Goal: Task Accomplishment & Management: Complete application form

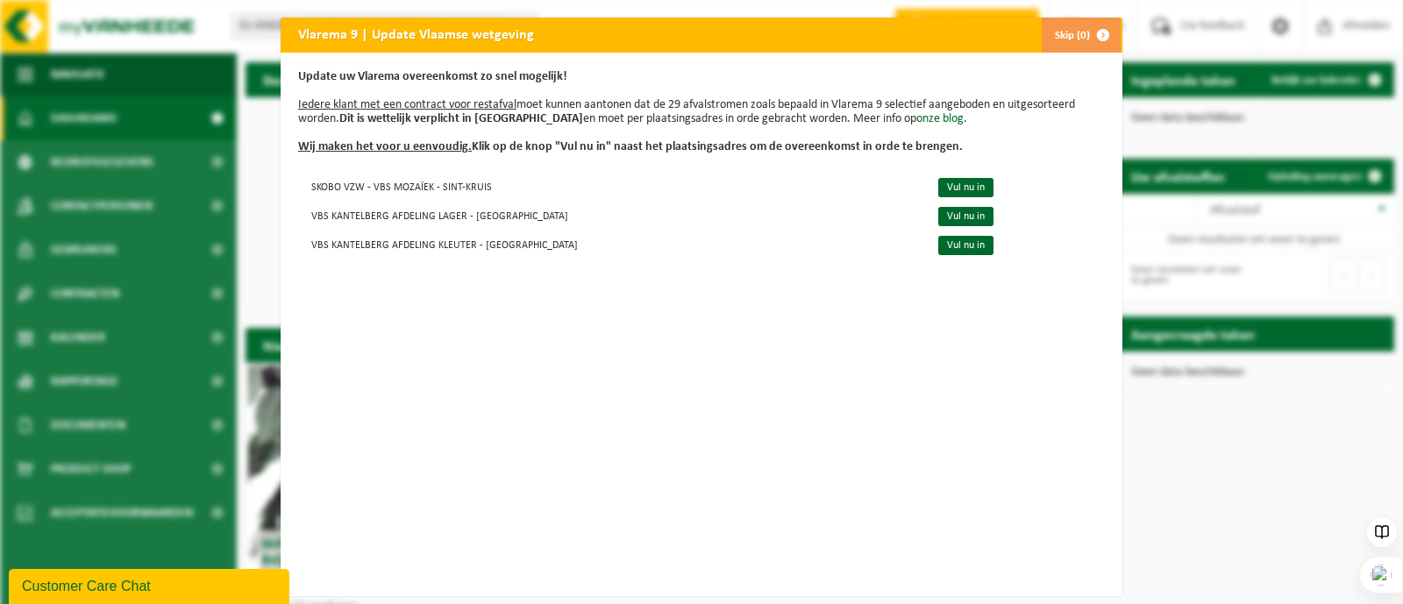
click at [1270, 471] on div "Vlarema 9 | Update Vlaamse wetgeving Skip (0) Update uw Vlarema overeenkomst zo…" at bounding box center [701, 302] width 1403 height 604
click at [938, 185] on link "Vul nu in" at bounding box center [965, 187] width 55 height 19
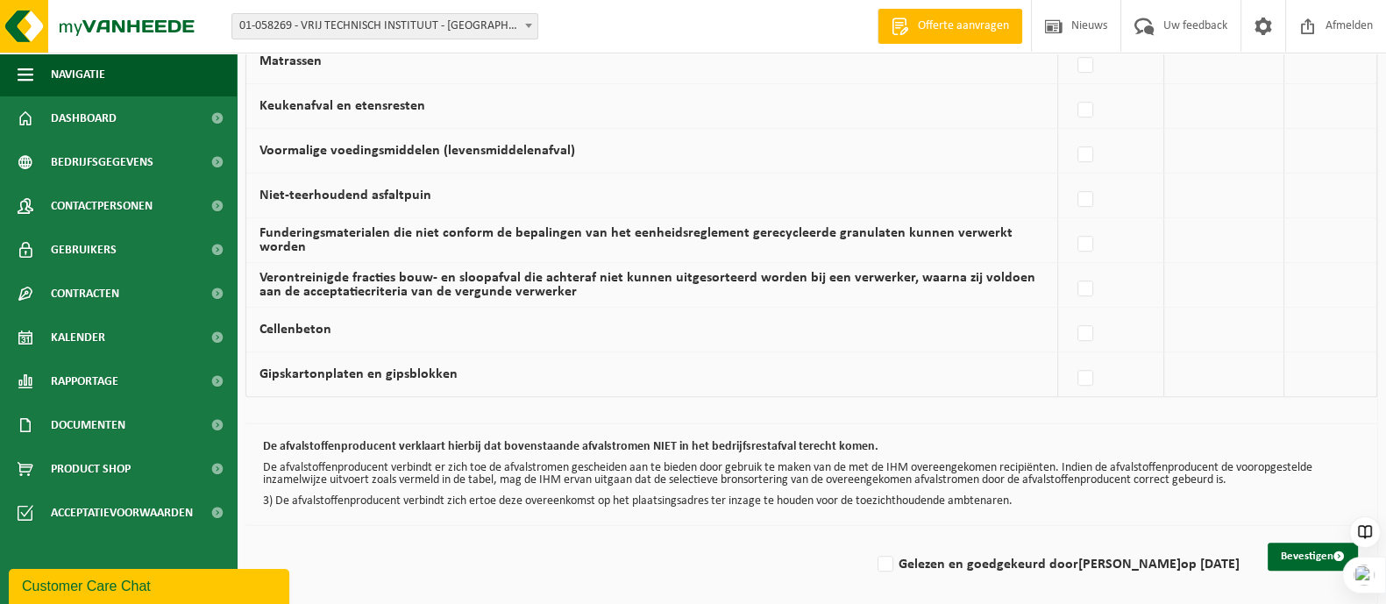
scroll to position [1209, 0]
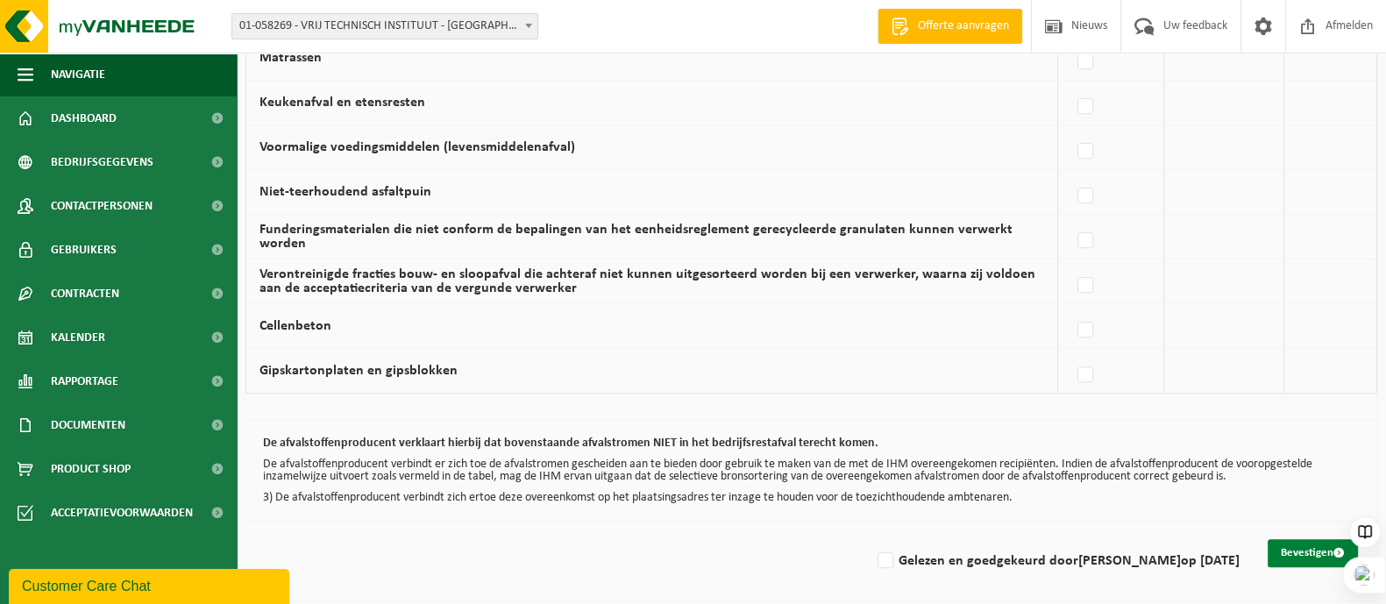
click at [1308, 545] on button "Bevestigen" at bounding box center [1313, 553] width 90 height 28
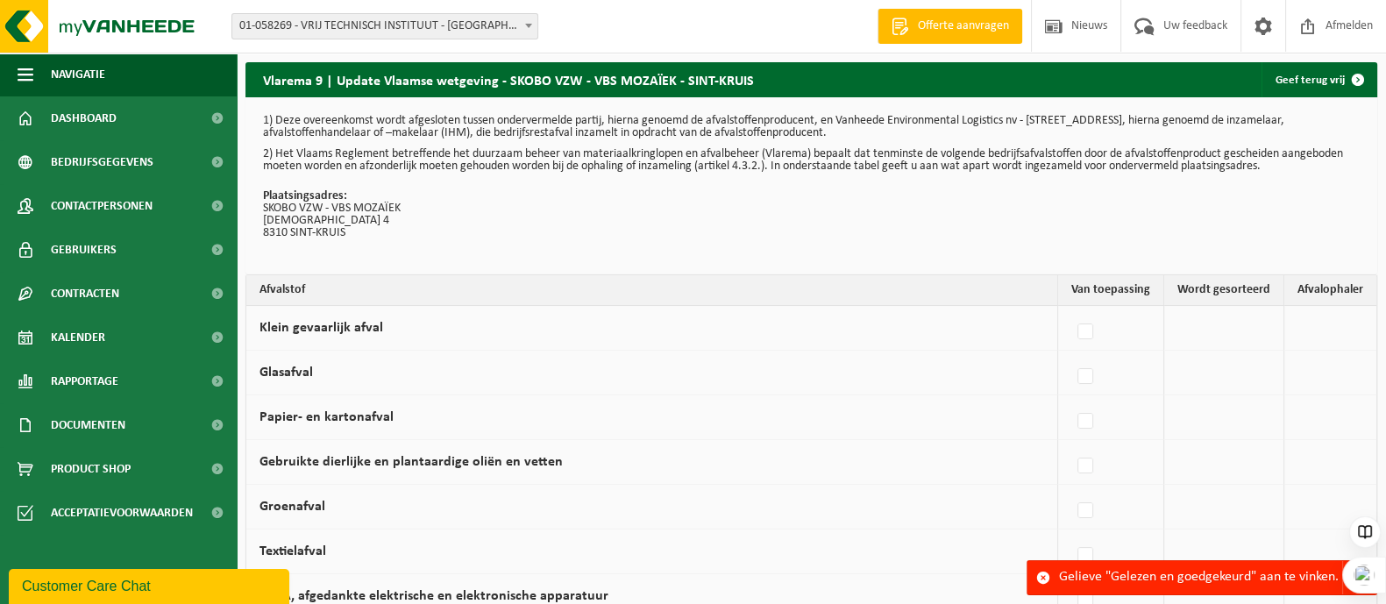
click at [1092, 326] on label at bounding box center [1086, 332] width 25 height 26
click at [1071, 310] on input "Klein gevaarlijk afval" at bounding box center [1071, 310] width 1 height 1
checkbox input "true"
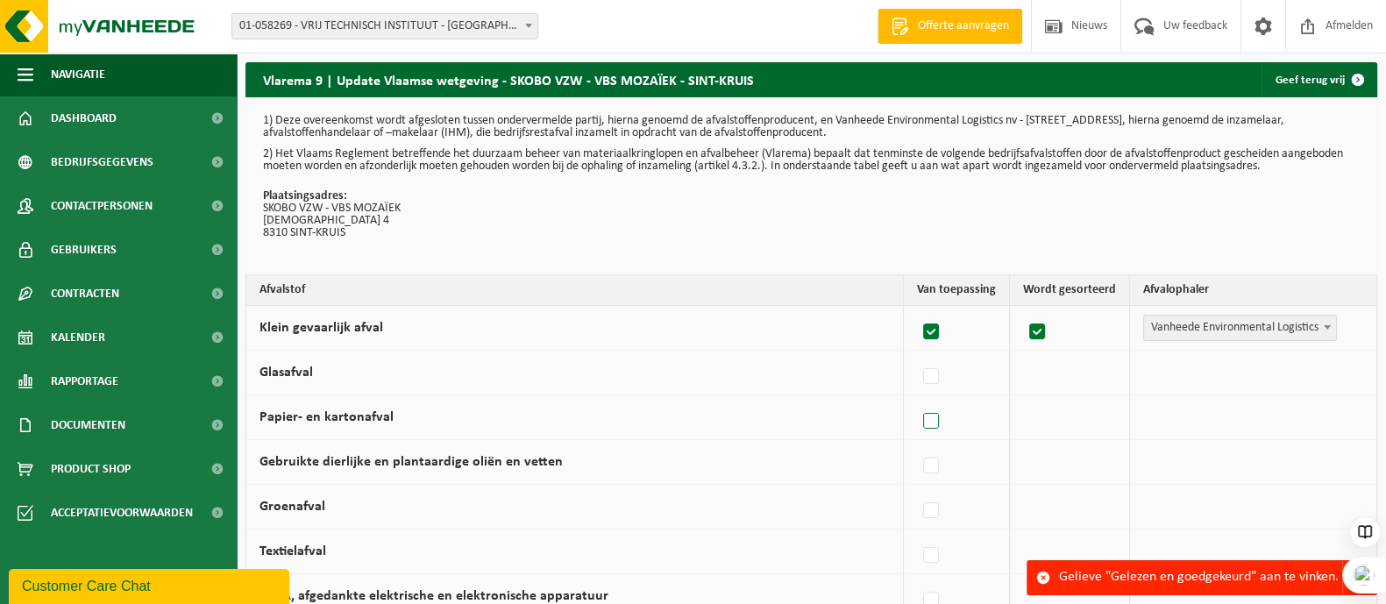
click at [937, 418] on label at bounding box center [932, 422] width 25 height 26
click at [917, 400] on input "Papier- en kartonafval" at bounding box center [916, 399] width 1 height 1
checkbox input "true"
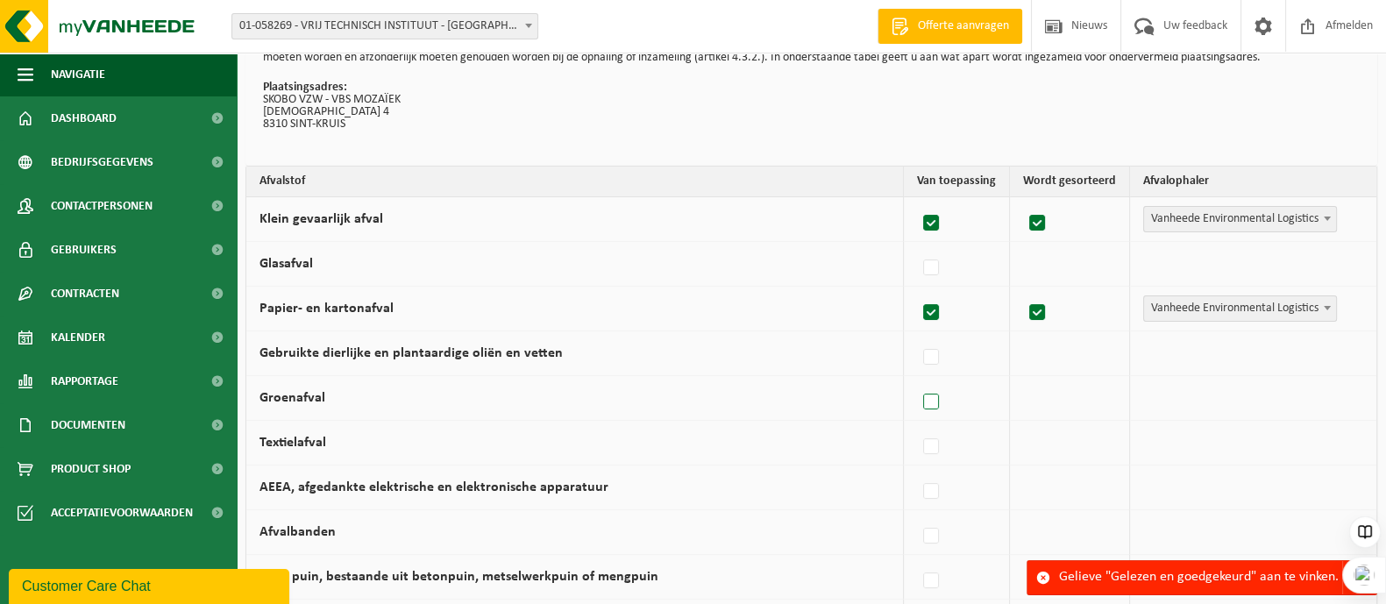
click at [931, 394] on label at bounding box center [932, 402] width 25 height 26
click at [917, 381] on input "Groenafval" at bounding box center [916, 380] width 1 height 1
checkbox input "true"
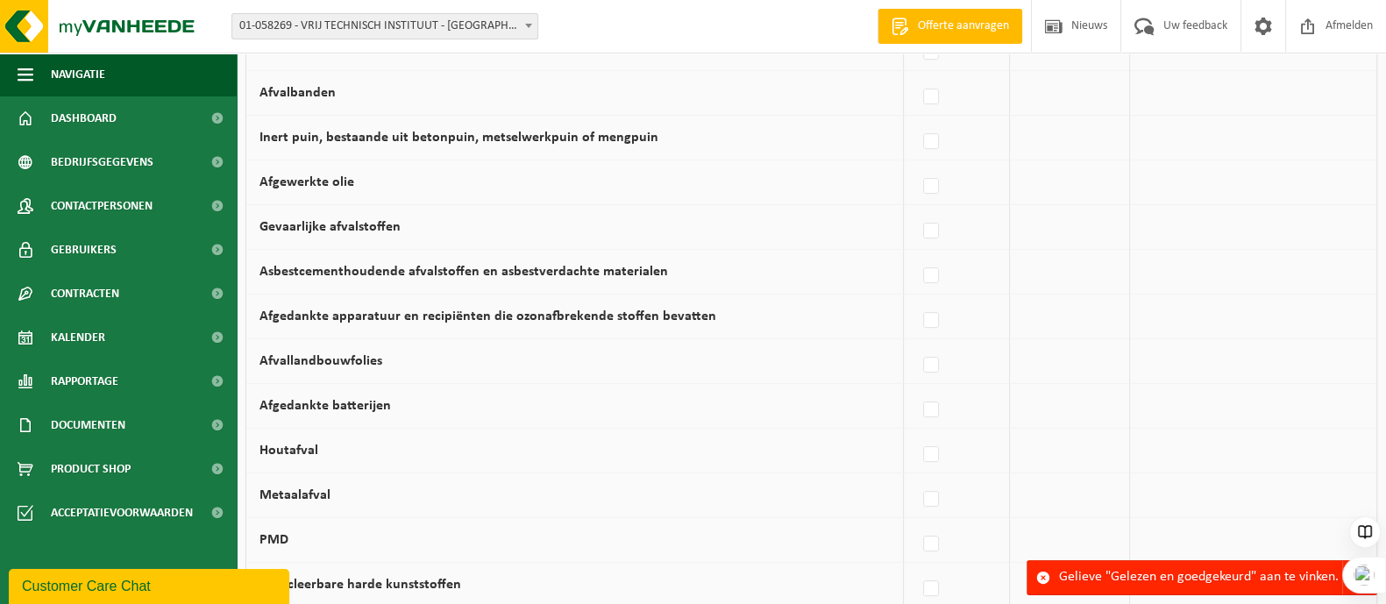
scroll to position [876, 0]
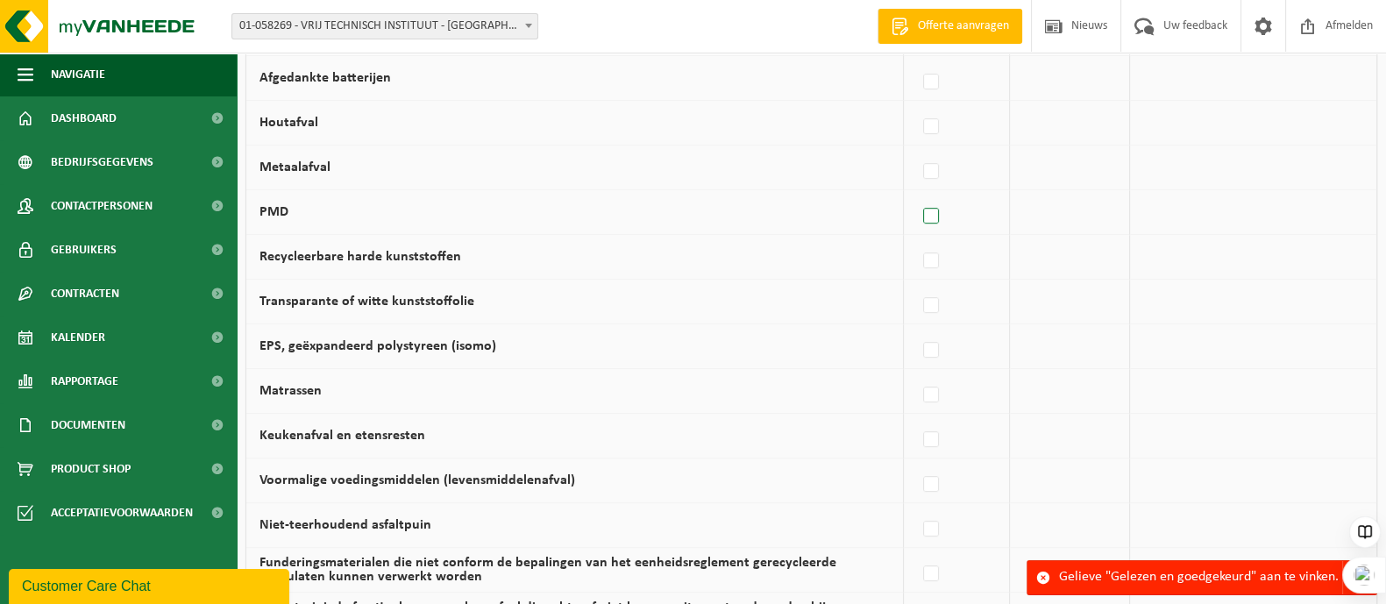
click at [938, 208] on label at bounding box center [932, 216] width 25 height 26
click at [917, 195] on input "PMD" at bounding box center [916, 194] width 1 height 1
checkbox input "true"
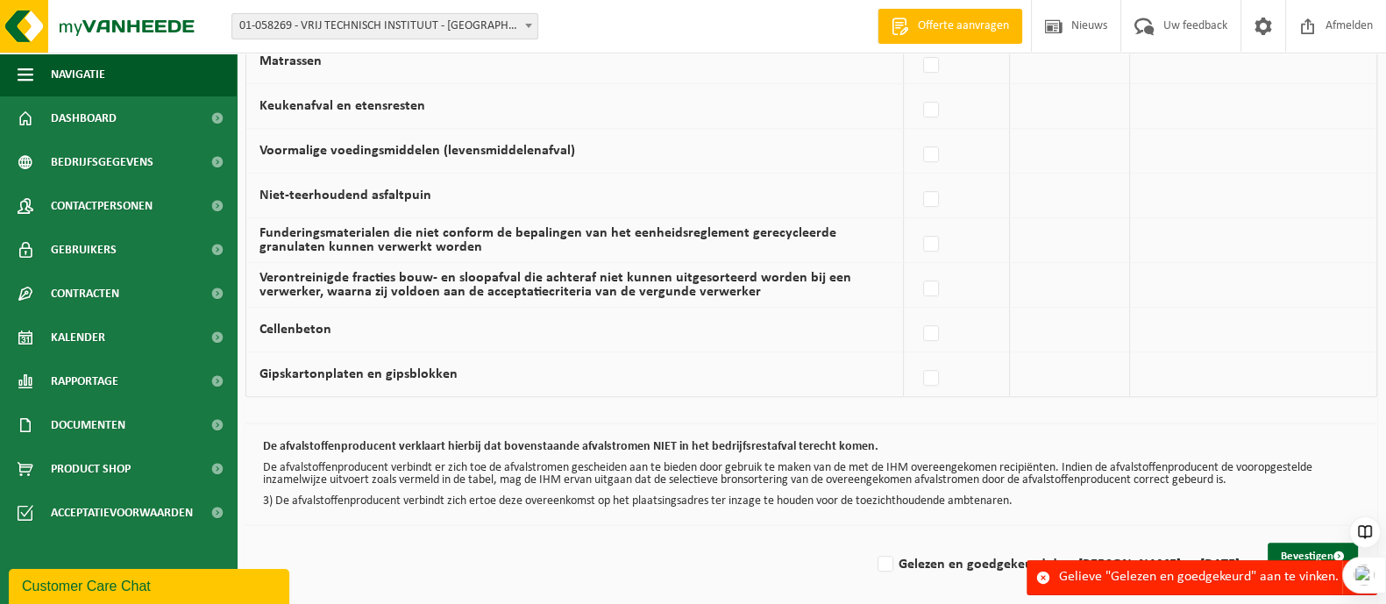
scroll to position [1096, 0]
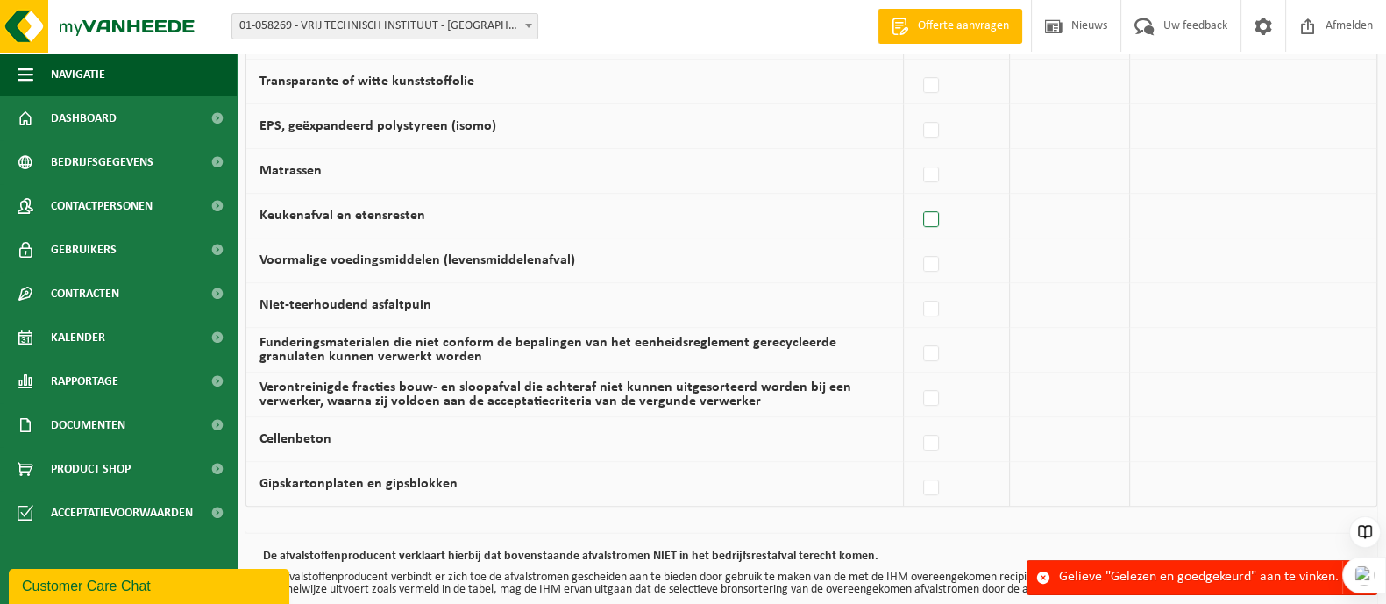
click at [925, 212] on label at bounding box center [932, 220] width 25 height 26
click at [917, 198] on input "Keukenafval en etensresten" at bounding box center [916, 197] width 1 height 1
checkbox input "true"
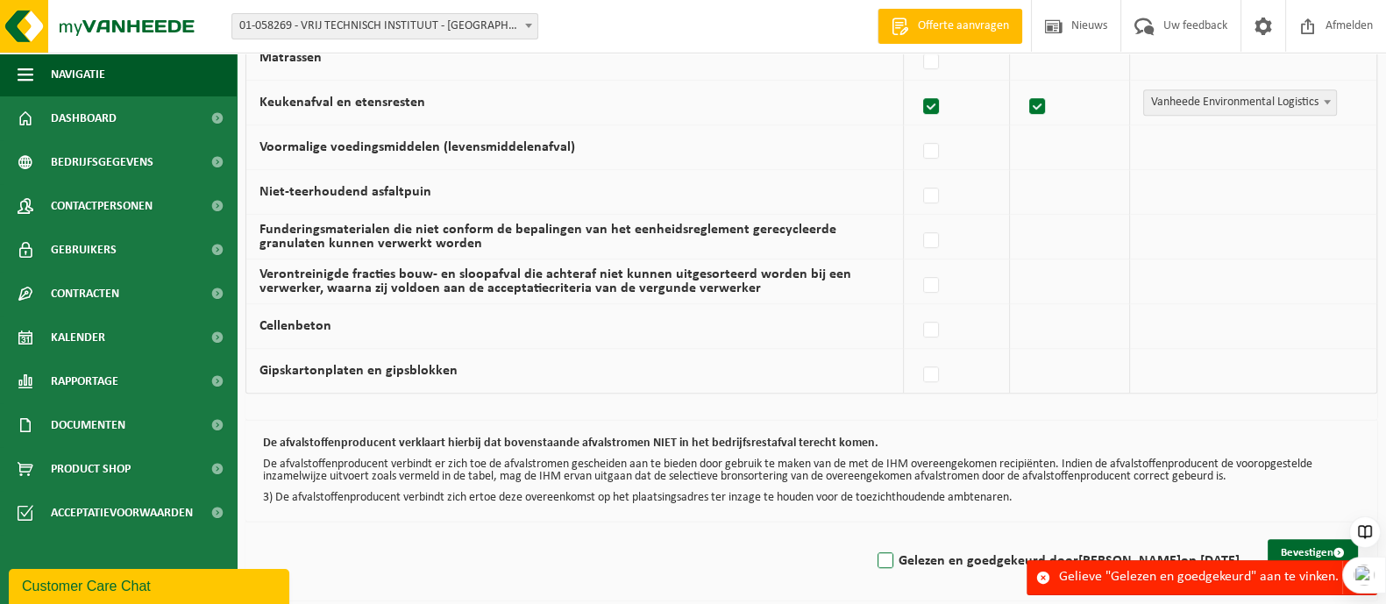
click at [874, 557] on label "Gelezen en goedgekeurd door [PERSON_NAME] op [DATE]" at bounding box center [1057, 561] width 366 height 26
click at [871, 539] on input "Gelezen en goedgekeurd door [PERSON_NAME] op [DATE]" at bounding box center [871, 538] width 1 height 1
checkbox input "true"
click at [1307, 552] on button "Bevestigen" at bounding box center [1313, 553] width 90 height 28
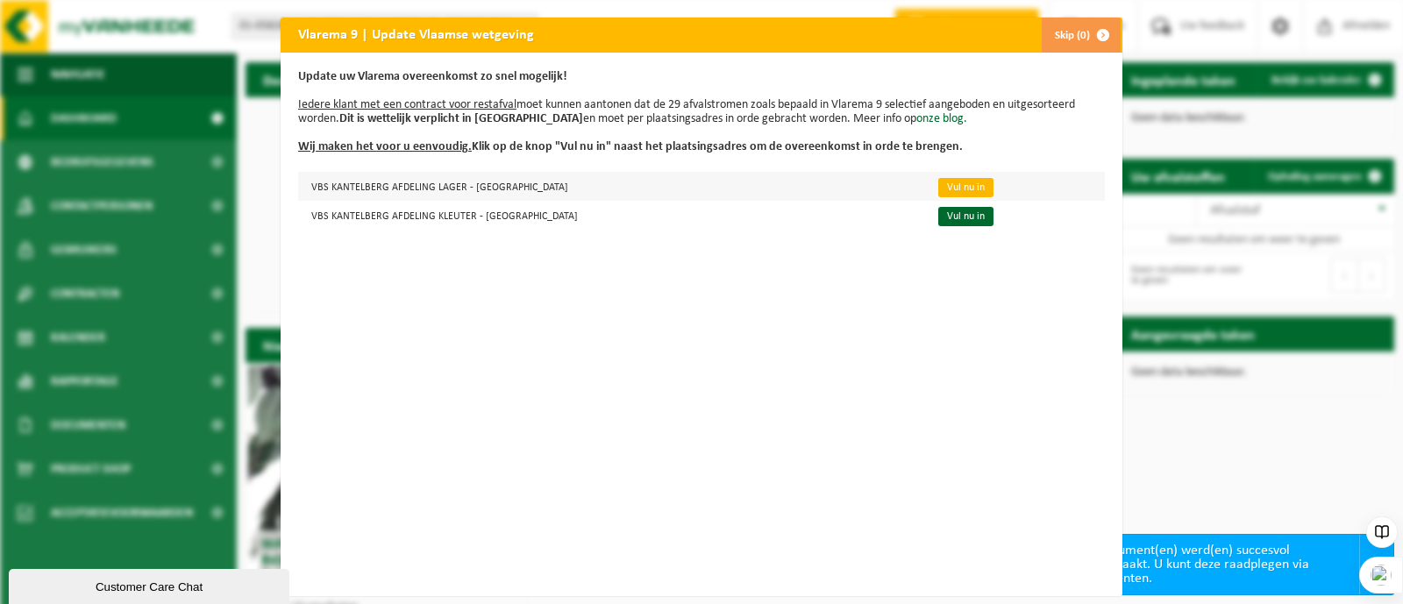
click at [938, 191] on link "Vul nu in" at bounding box center [965, 187] width 55 height 19
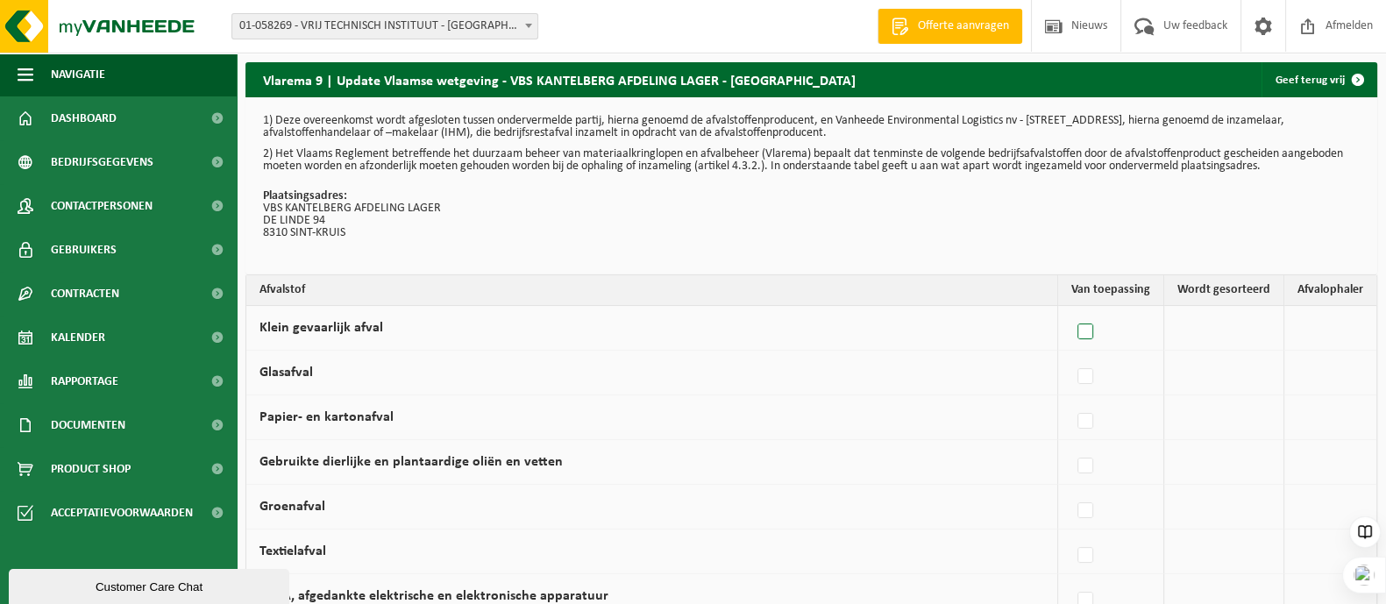
click at [1092, 331] on label at bounding box center [1086, 332] width 25 height 26
click at [1071, 310] on input "Klein gevaarlijk afval" at bounding box center [1071, 310] width 1 height 1
checkbox input "true"
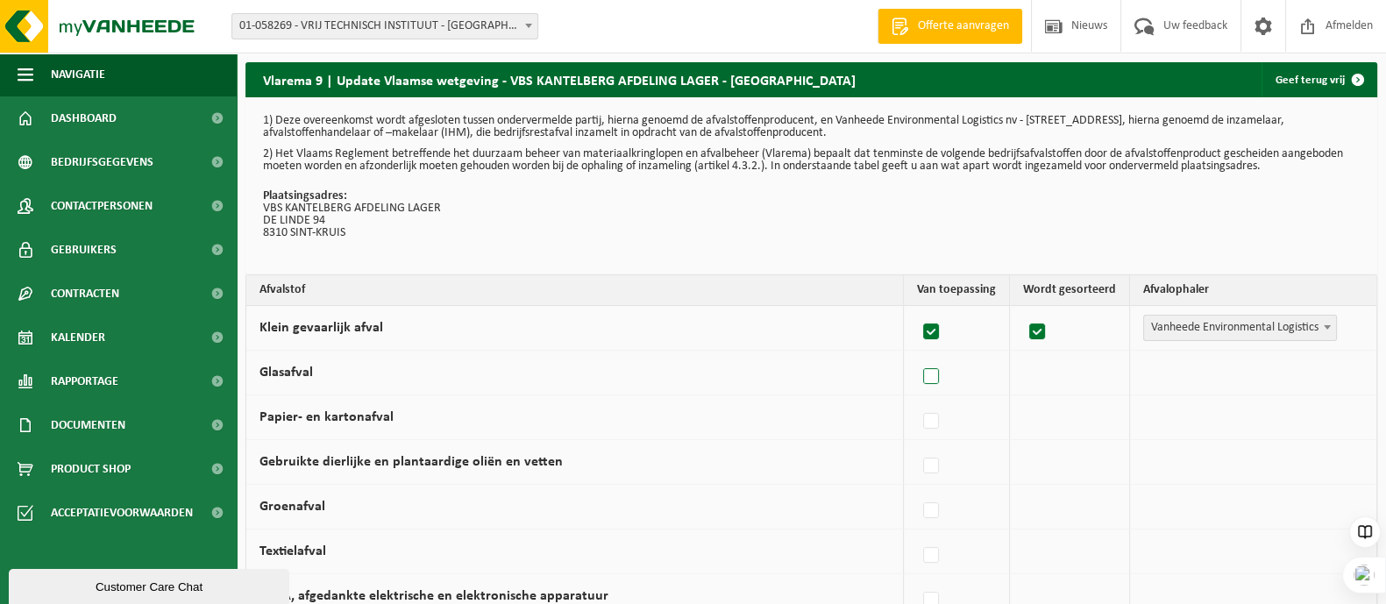
click at [937, 378] on label at bounding box center [932, 377] width 25 height 26
click at [917, 355] on input "Glasafval" at bounding box center [916, 354] width 1 height 1
checkbox input "true"
click at [929, 423] on label at bounding box center [932, 422] width 25 height 26
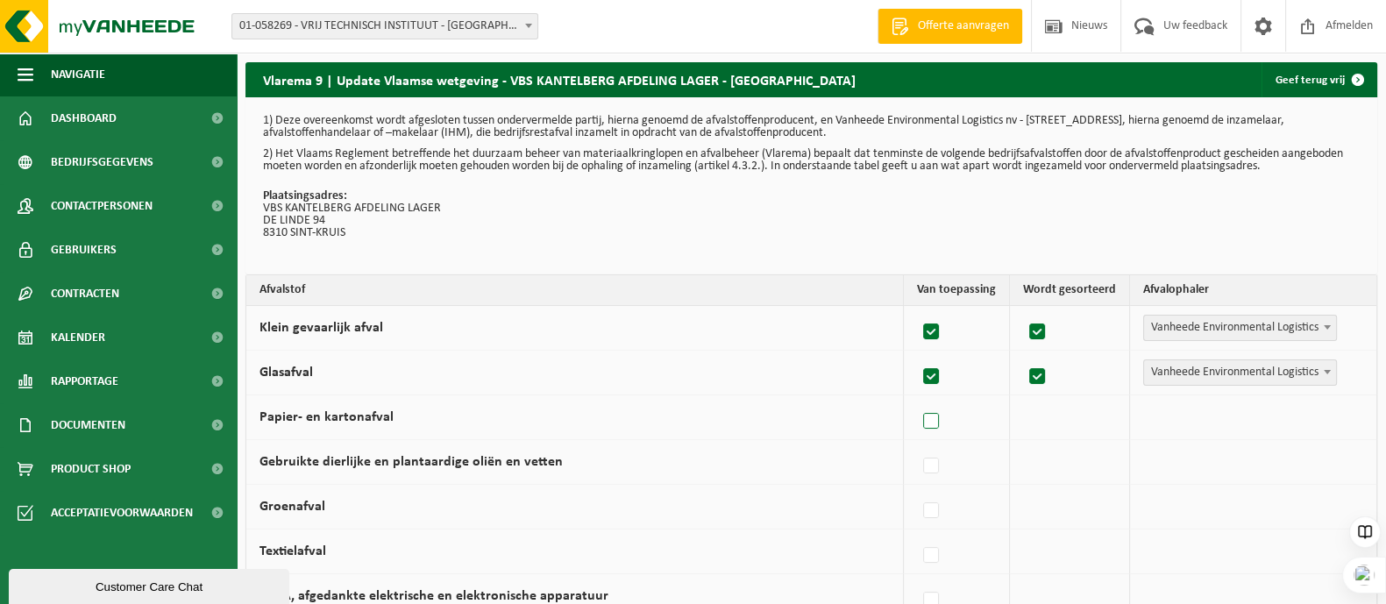
click at [917, 400] on input "Papier- en kartonafval" at bounding box center [916, 399] width 1 height 1
checkbox input "true"
click at [937, 505] on label at bounding box center [932, 511] width 25 height 26
click at [917, 489] on input "Groenafval" at bounding box center [916, 488] width 1 height 1
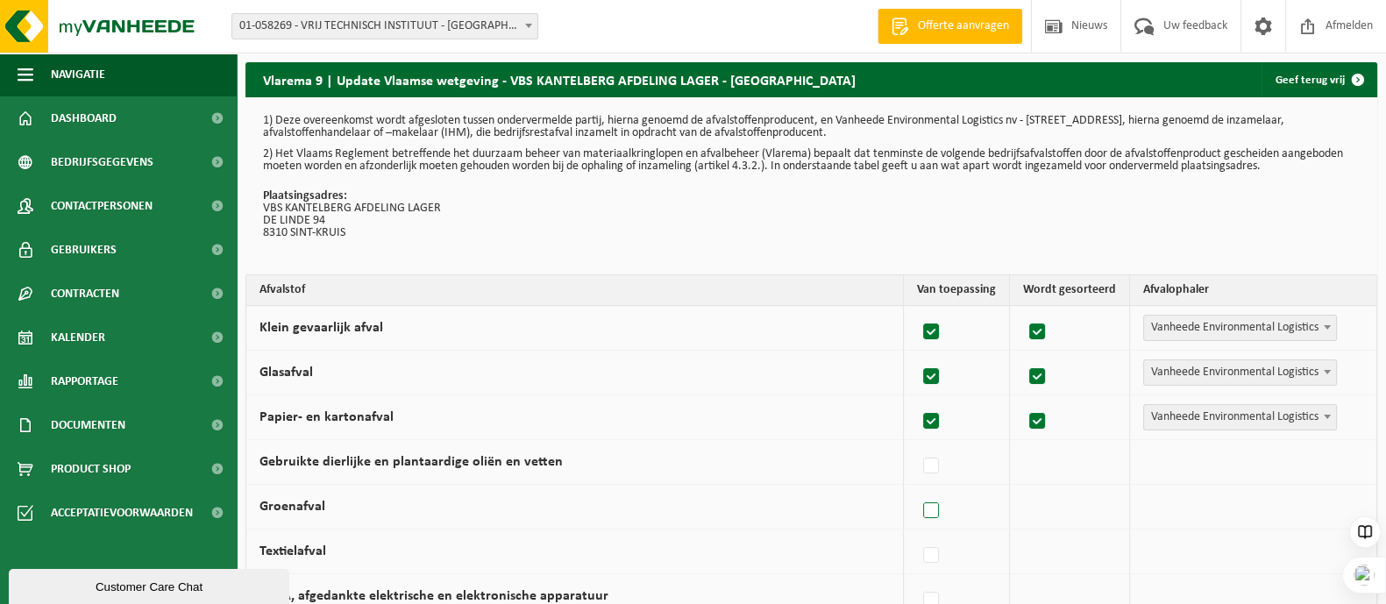
checkbox input "true"
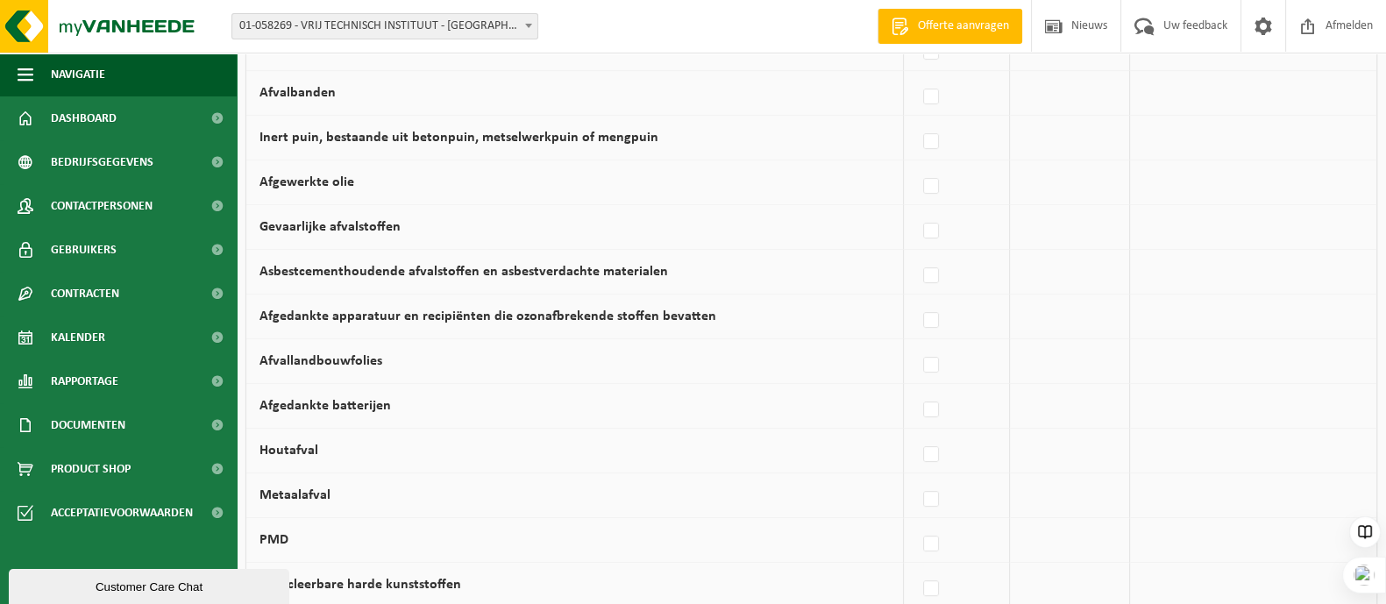
scroll to position [658, 0]
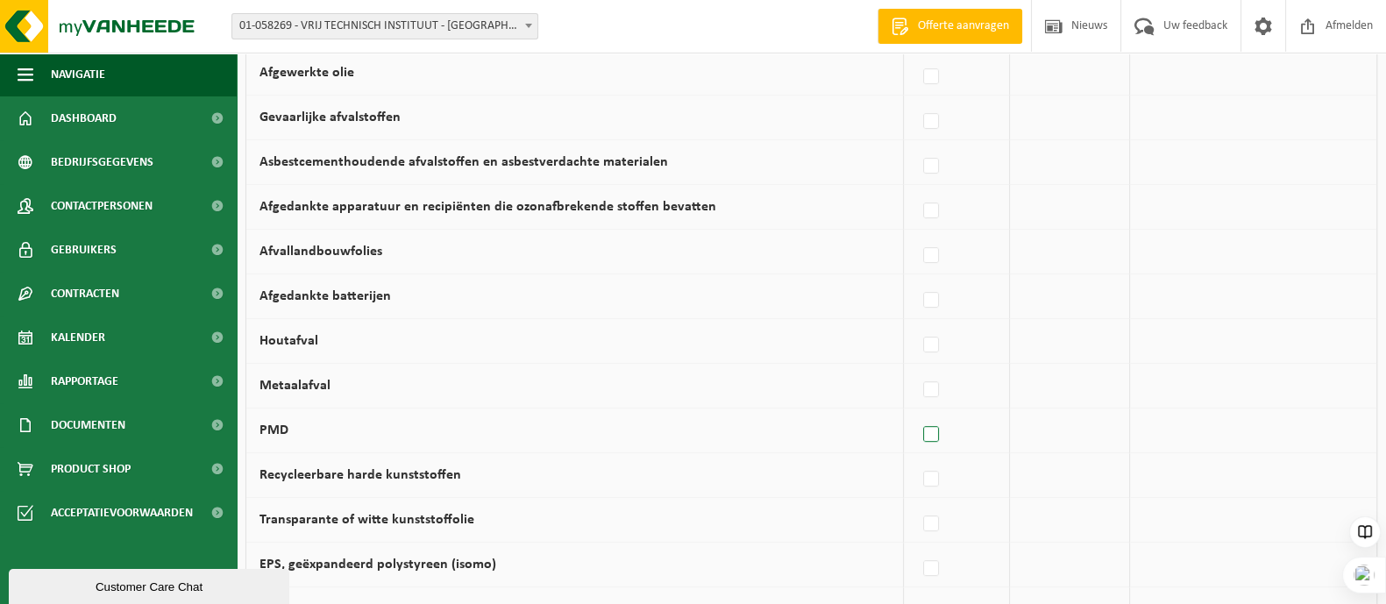
click at [933, 431] on label at bounding box center [932, 435] width 25 height 26
click at [917, 413] on input "PMD" at bounding box center [916, 412] width 1 height 1
checkbox input "true"
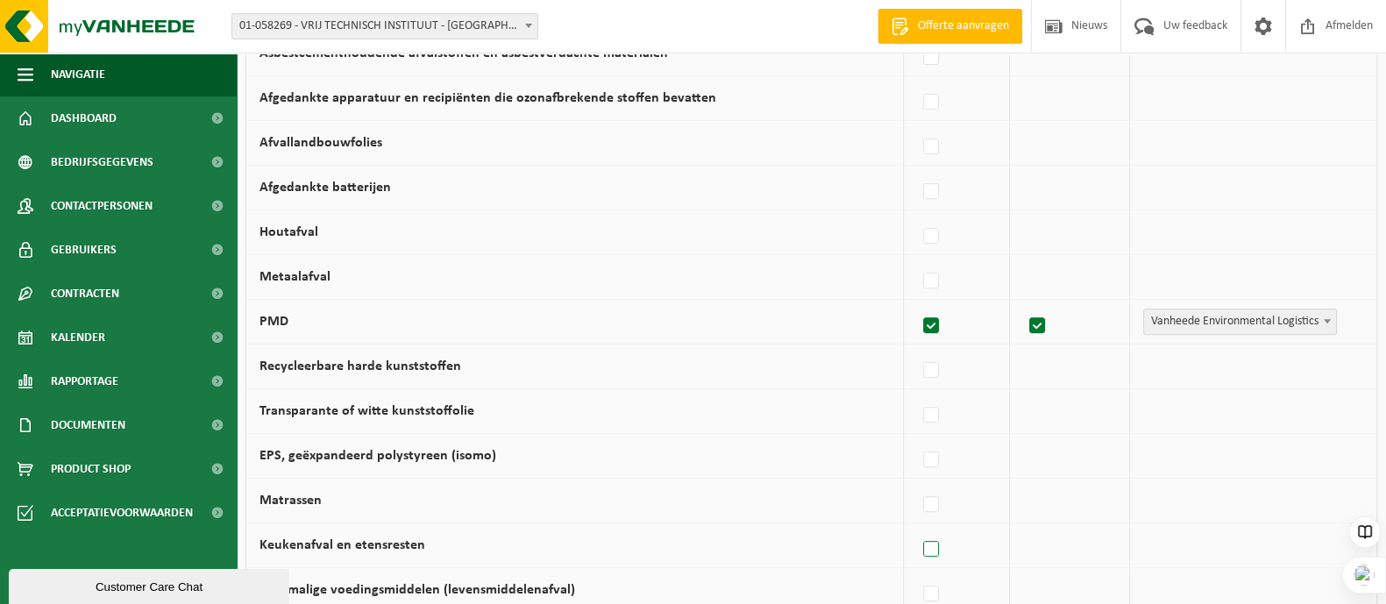
click at [932, 544] on label at bounding box center [932, 550] width 25 height 26
click at [917, 528] on input "Keukenafval en etensresten" at bounding box center [916, 527] width 1 height 1
checkbox input "true"
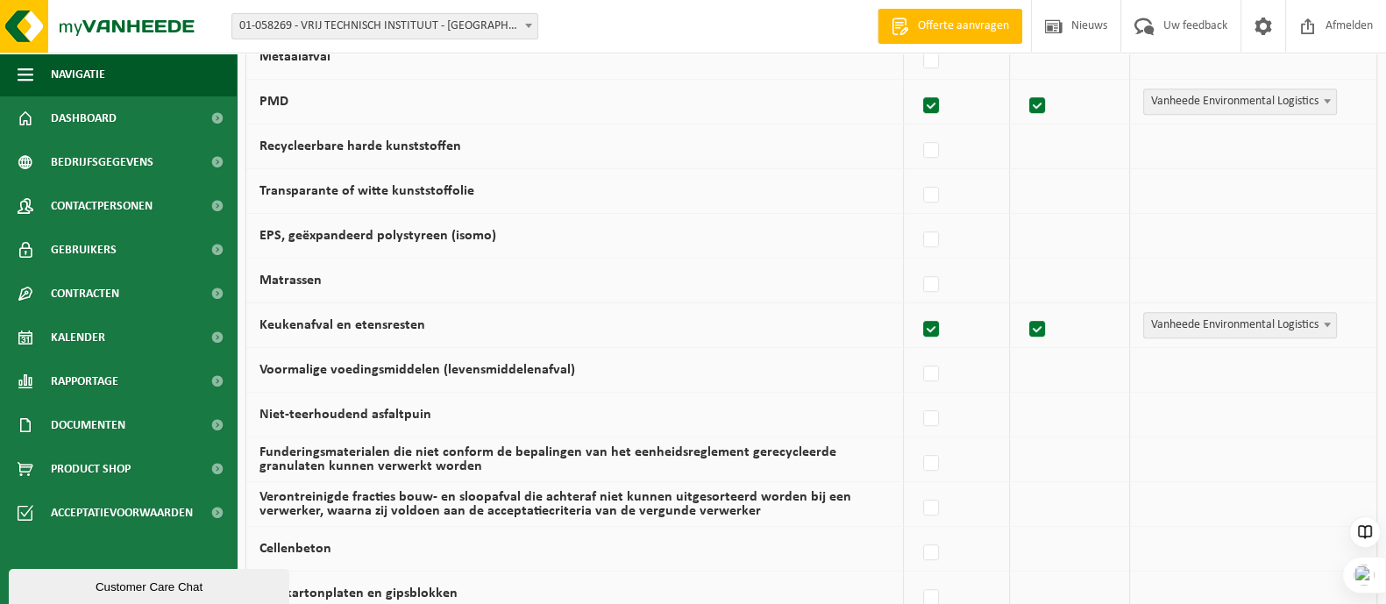
scroll to position [1209, 0]
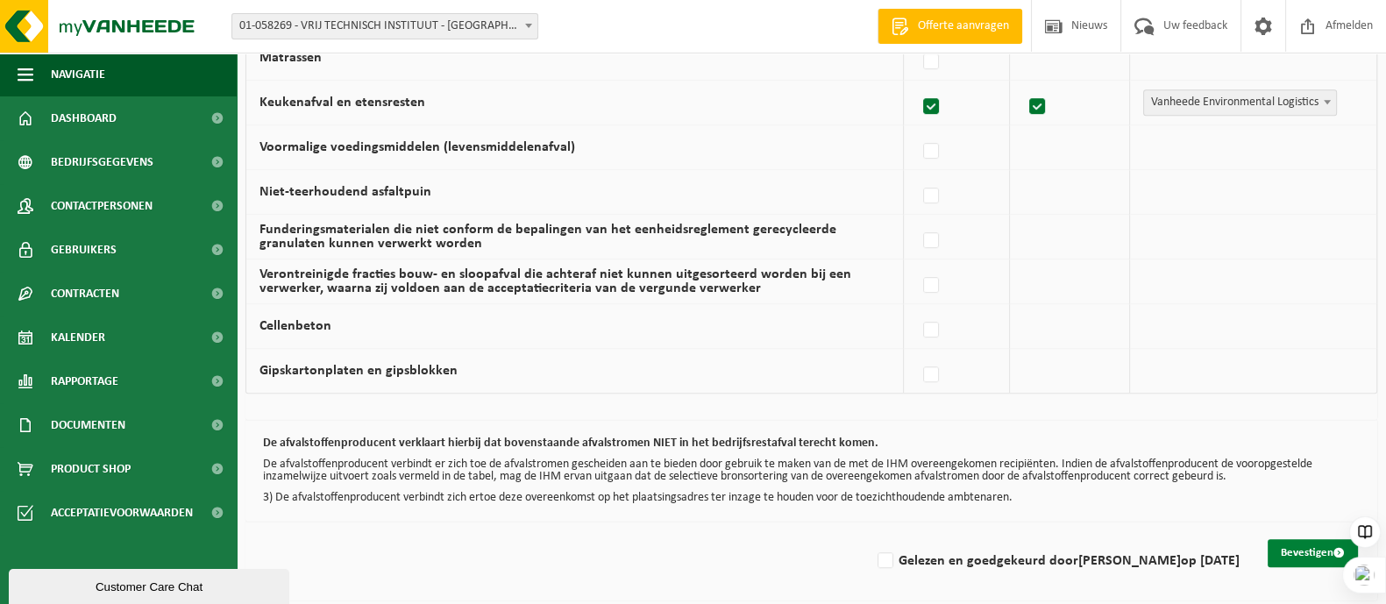
click at [1292, 550] on button "Bevestigen" at bounding box center [1313, 553] width 90 height 28
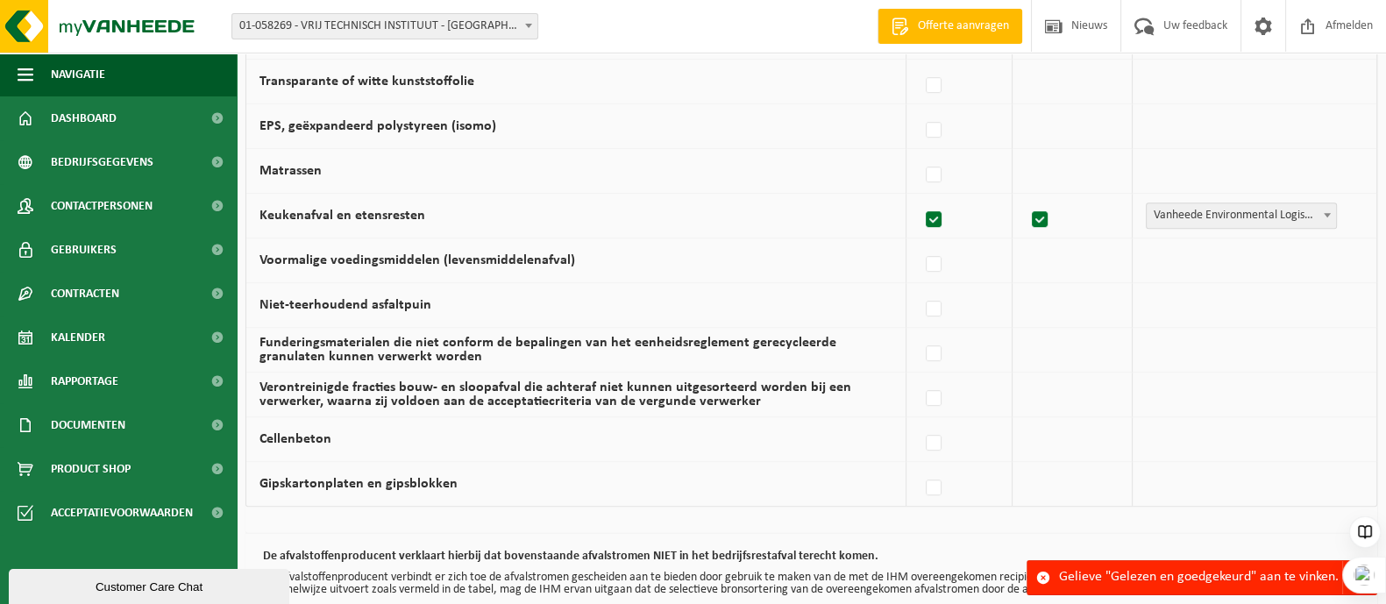
scroll to position [1209, 0]
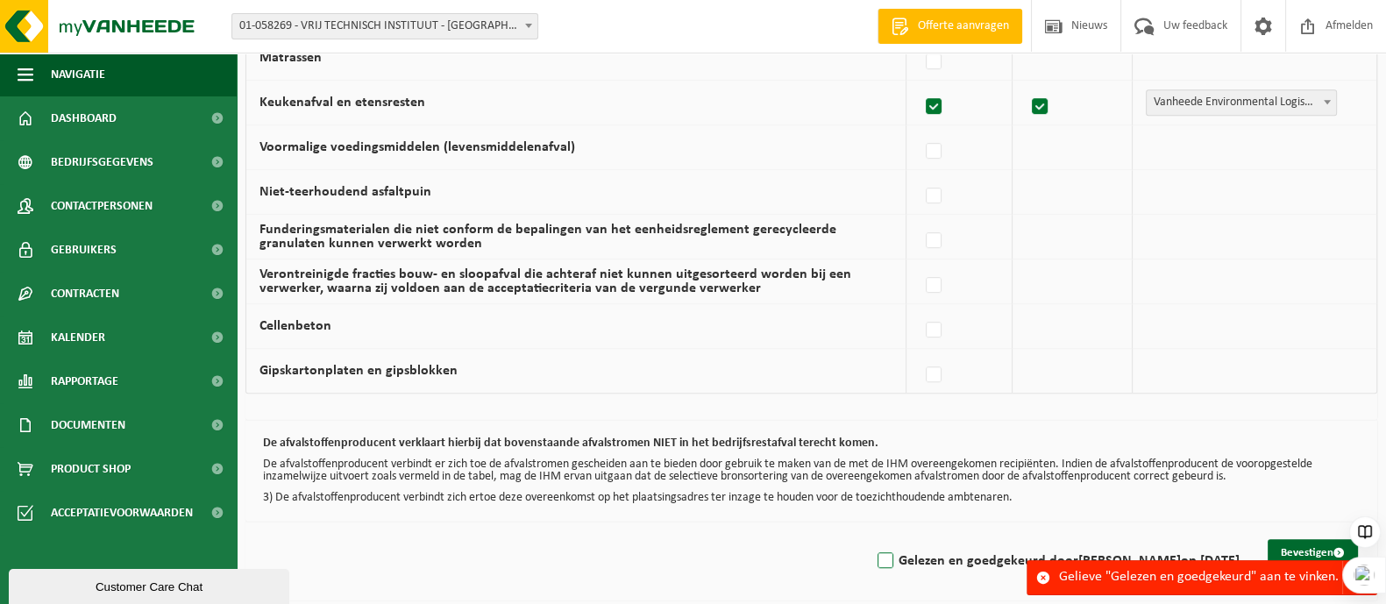
click at [874, 553] on label "Gelezen en goedgekeurd door DIEDERIK VAN DAMME op 07/10/25" at bounding box center [1057, 561] width 366 height 26
click at [871, 539] on input "Gelezen en goedgekeurd door DIEDERIK VAN DAMME op 07/10/25" at bounding box center [871, 538] width 1 height 1
checkbox input "true"
click at [1302, 543] on button "Bevestigen" at bounding box center [1313, 553] width 90 height 28
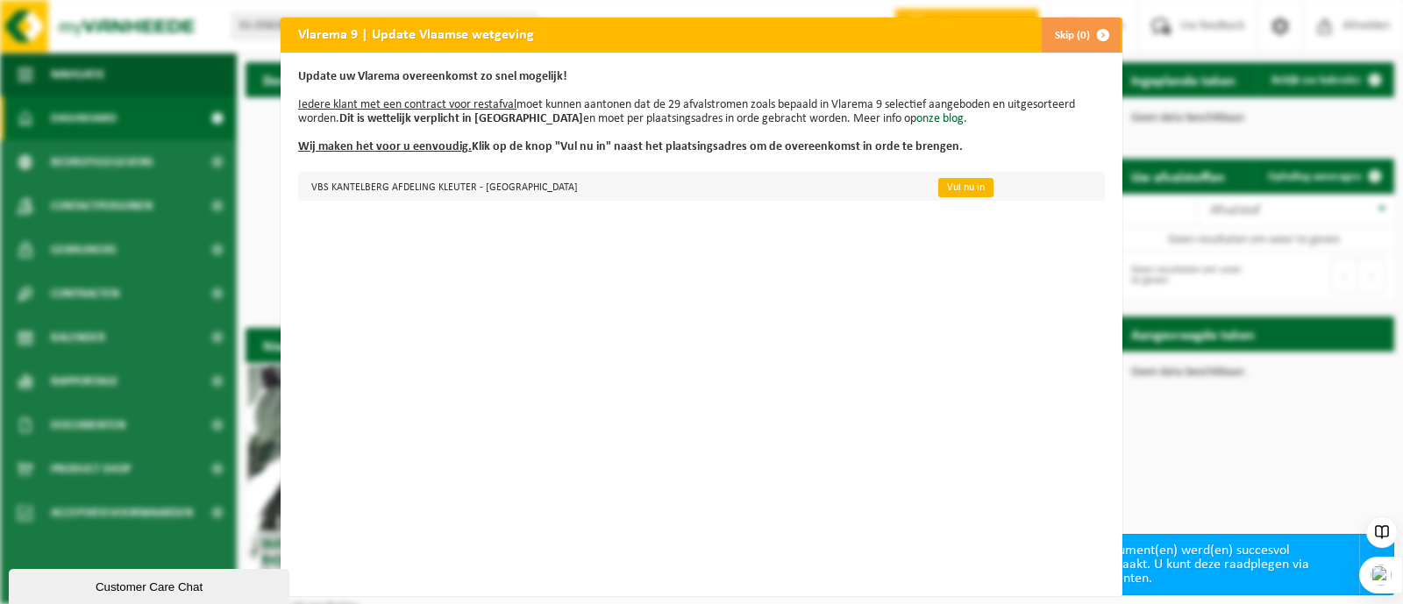
click at [938, 186] on link "Vul nu in" at bounding box center [965, 187] width 55 height 19
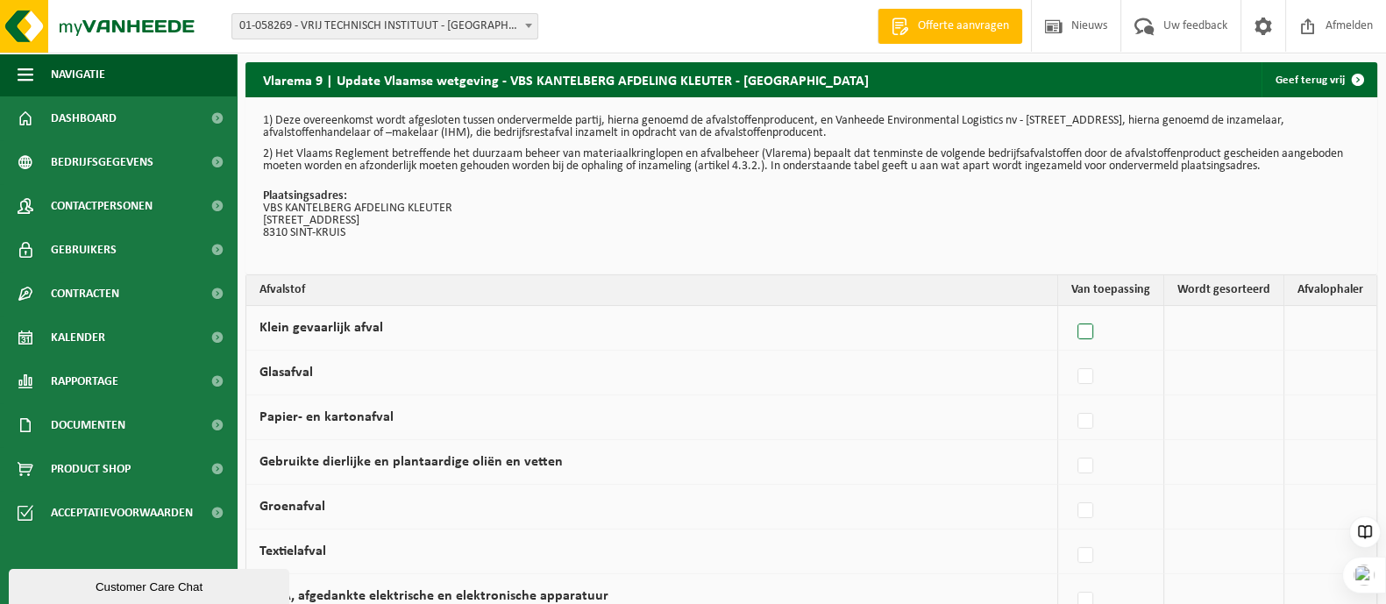
click at [1092, 327] on label at bounding box center [1086, 332] width 25 height 26
click at [1071, 310] on input "Klein gevaarlijk afval" at bounding box center [1071, 310] width 1 height 1
checkbox input "true"
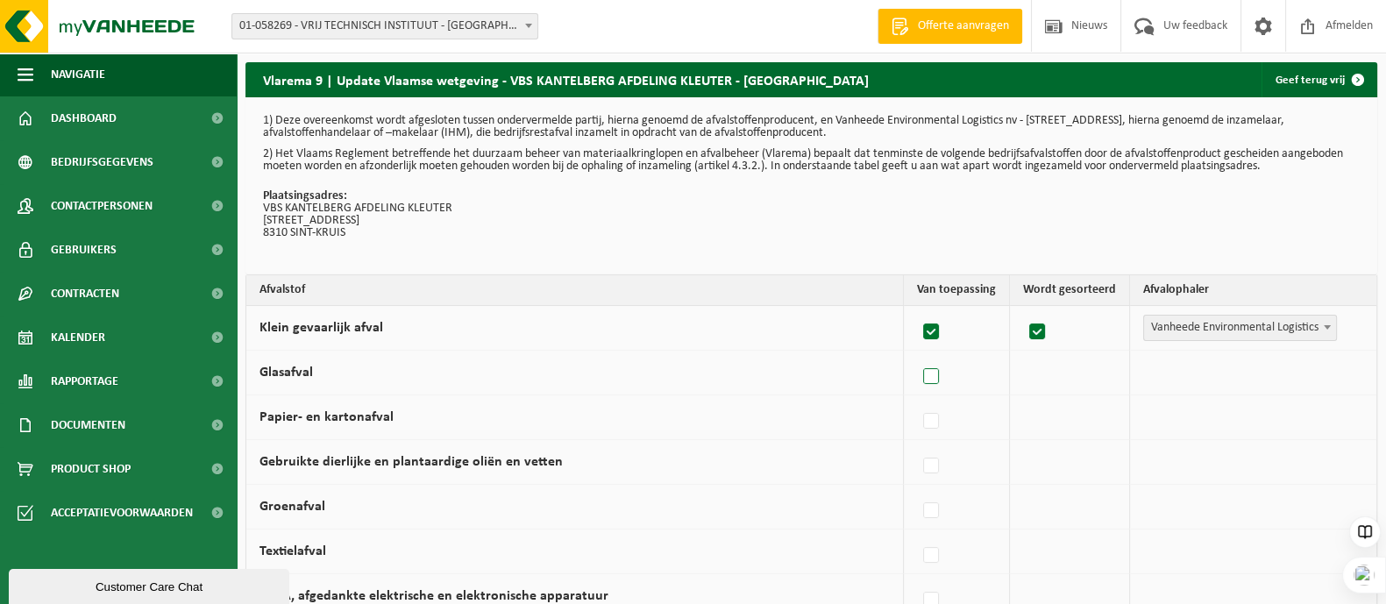
click at [938, 370] on label at bounding box center [932, 377] width 25 height 26
click at [917, 355] on input "Glasafval" at bounding box center [916, 354] width 1 height 1
checkbox input "true"
click at [930, 420] on label at bounding box center [932, 422] width 25 height 26
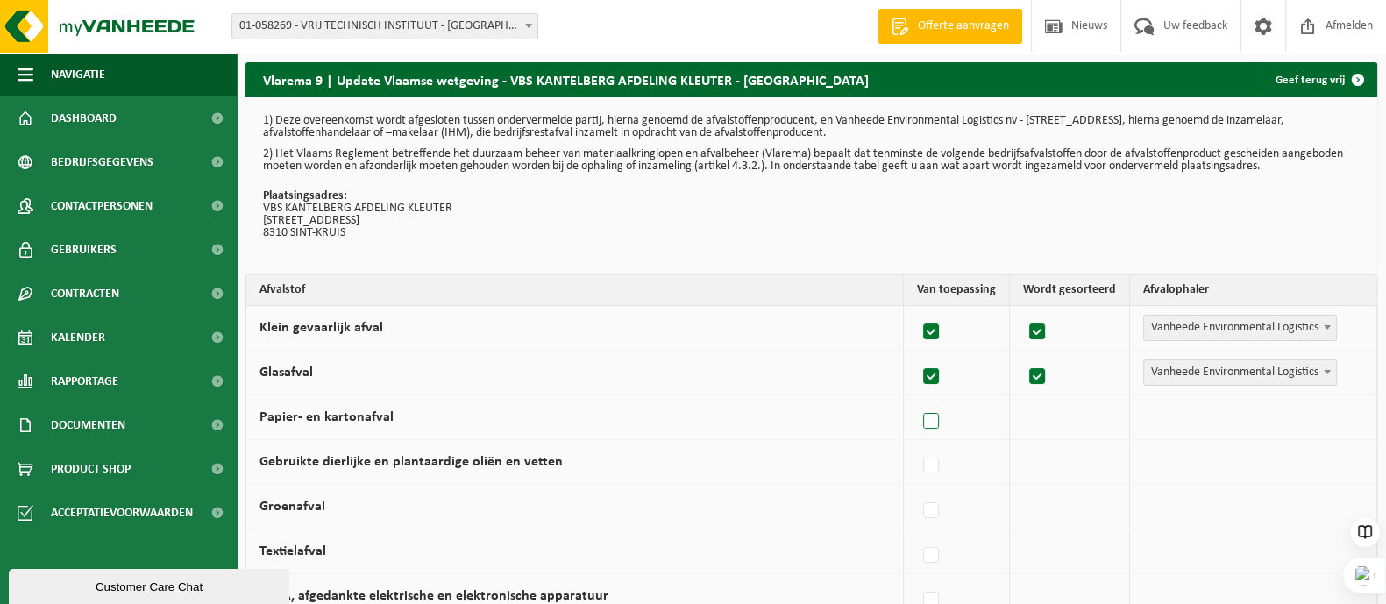
click at [917, 400] on input "Papier- en kartonafval" at bounding box center [916, 399] width 1 height 1
checkbox input "true"
click at [928, 503] on label at bounding box center [932, 511] width 25 height 26
click at [917, 489] on input "Groenafval" at bounding box center [916, 488] width 1 height 1
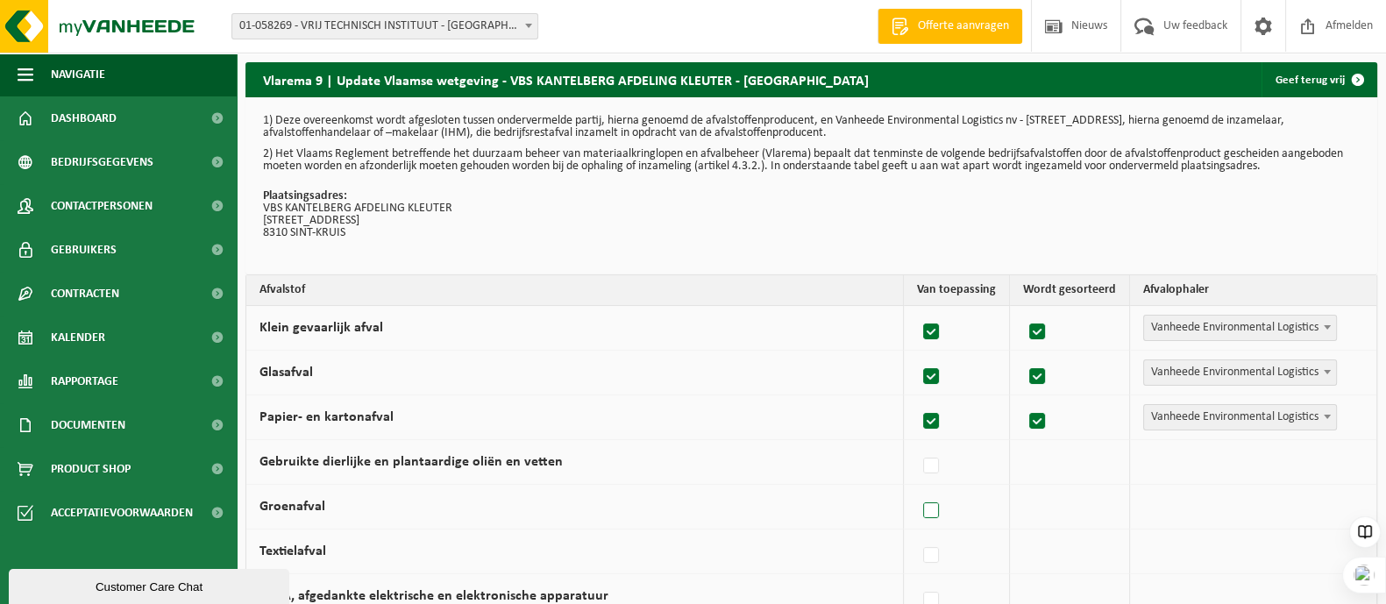
checkbox input "true"
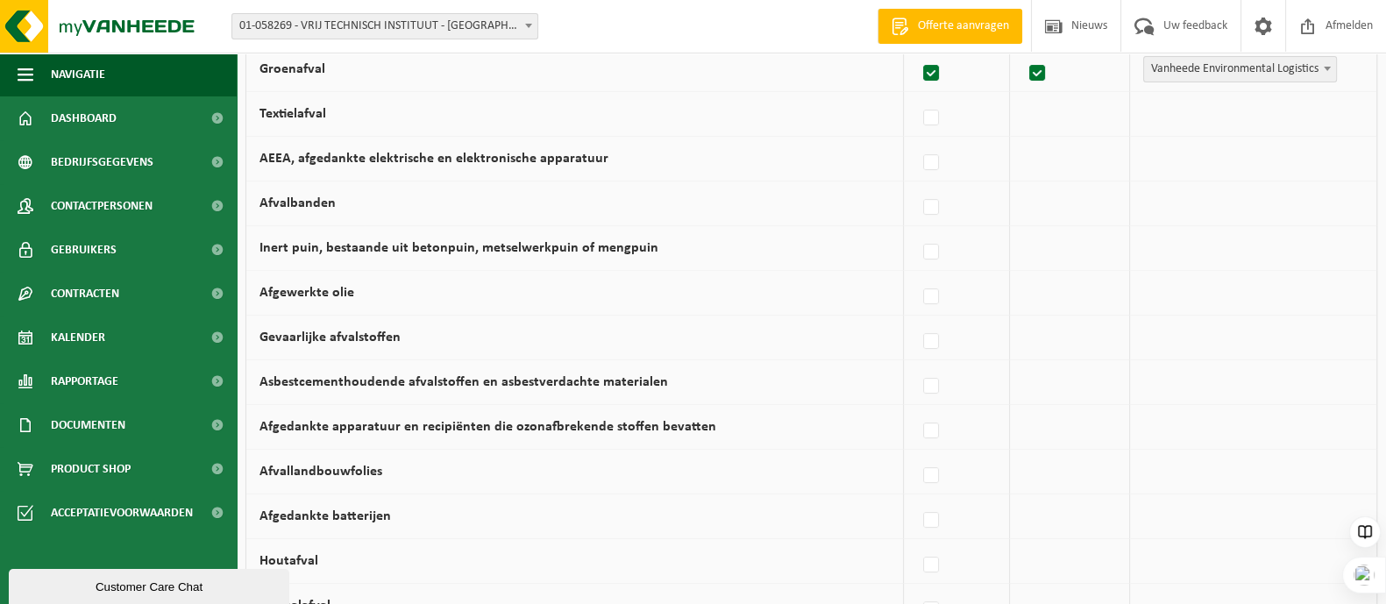
scroll to position [548, 0]
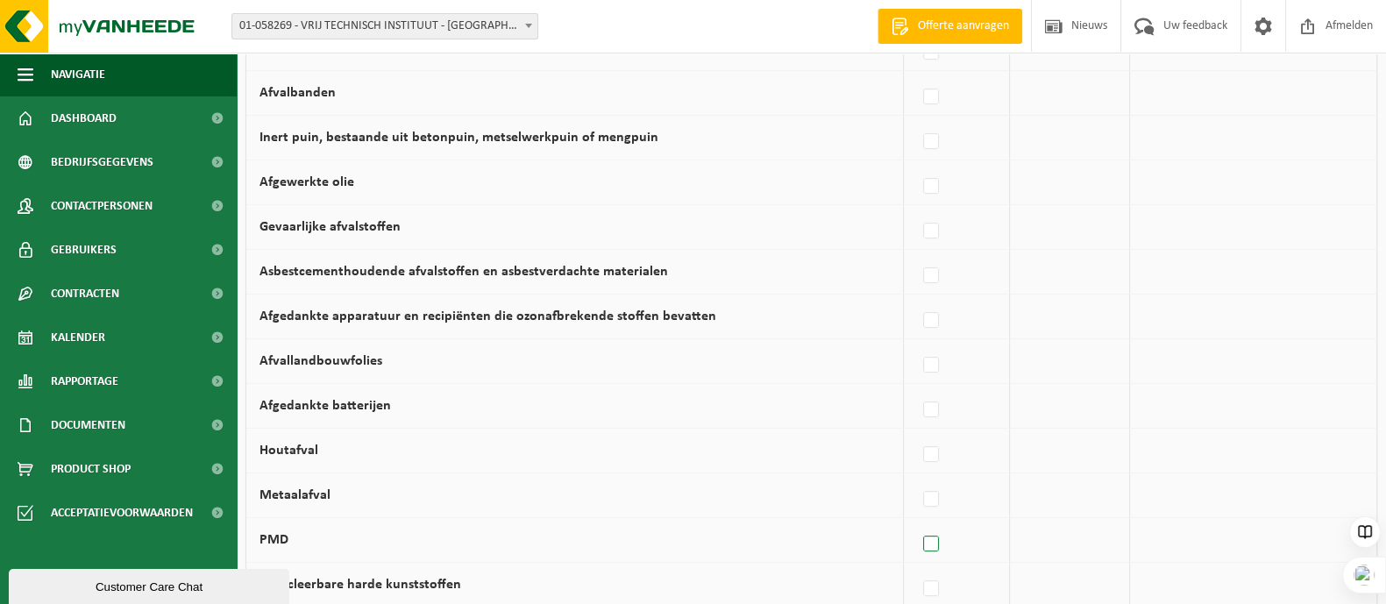
click at [934, 543] on label at bounding box center [932, 544] width 25 height 26
click at [917, 523] on input "PMD" at bounding box center [916, 522] width 1 height 1
checkbox input "true"
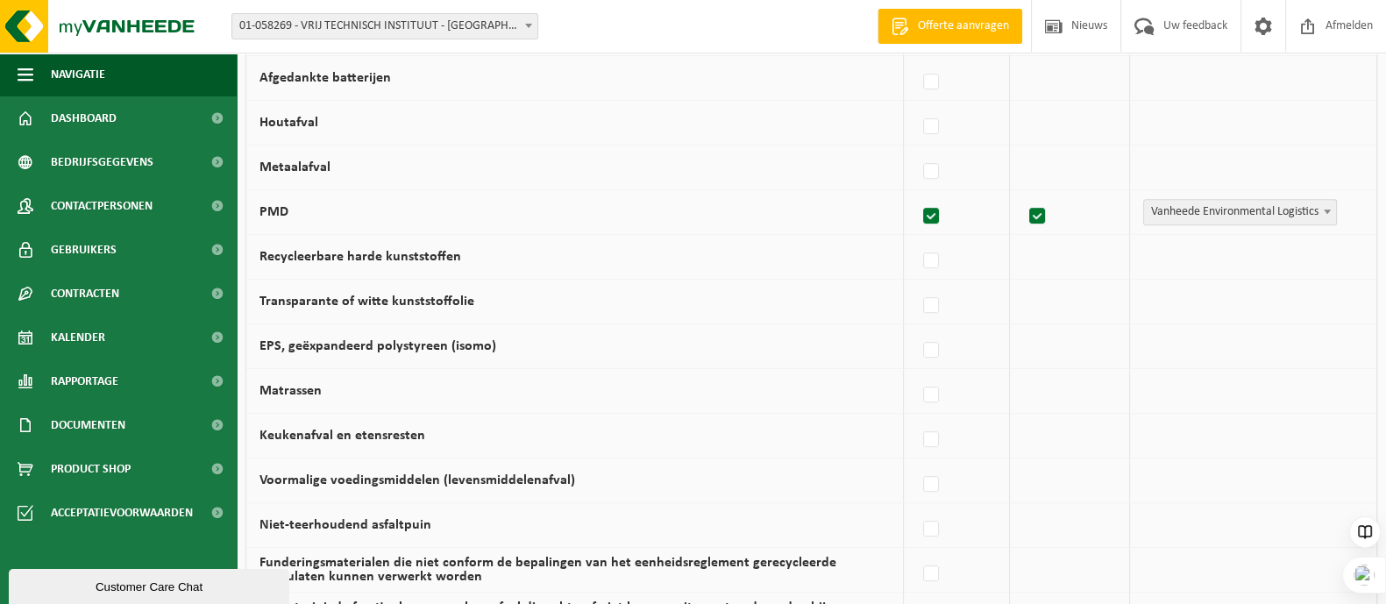
scroll to position [1096, 0]
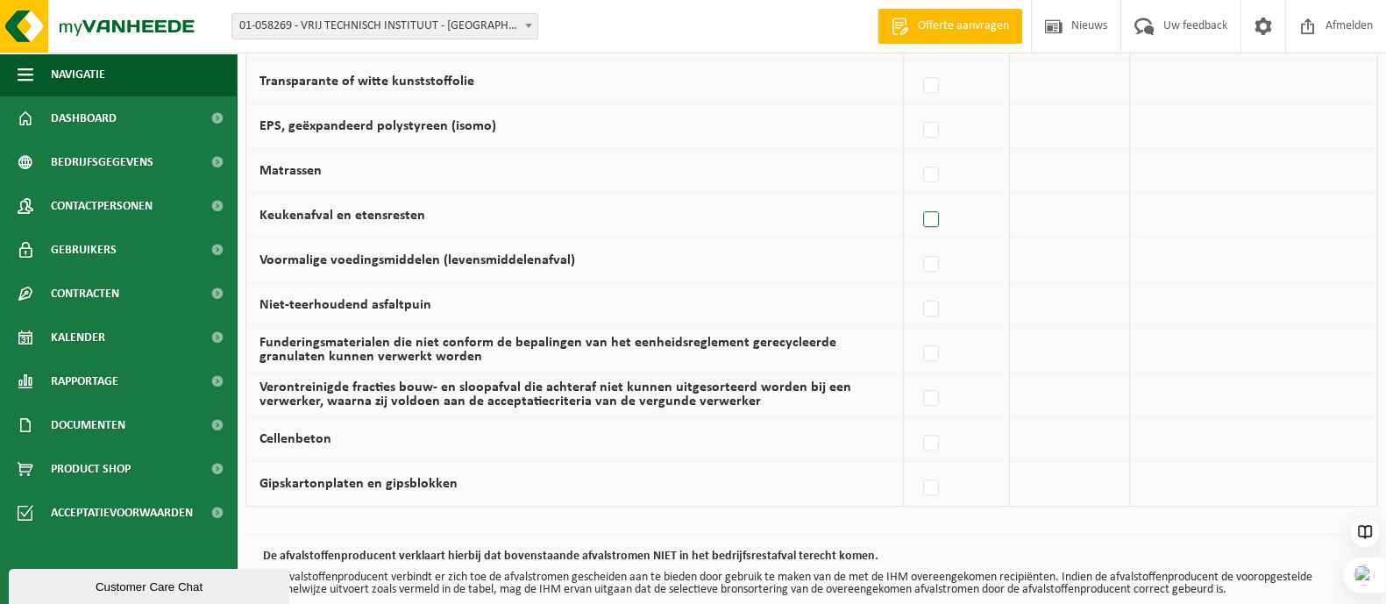
click at [928, 210] on label at bounding box center [932, 220] width 25 height 26
click at [917, 198] on input "Keukenafval en etensresten" at bounding box center [916, 197] width 1 height 1
checkbox input "true"
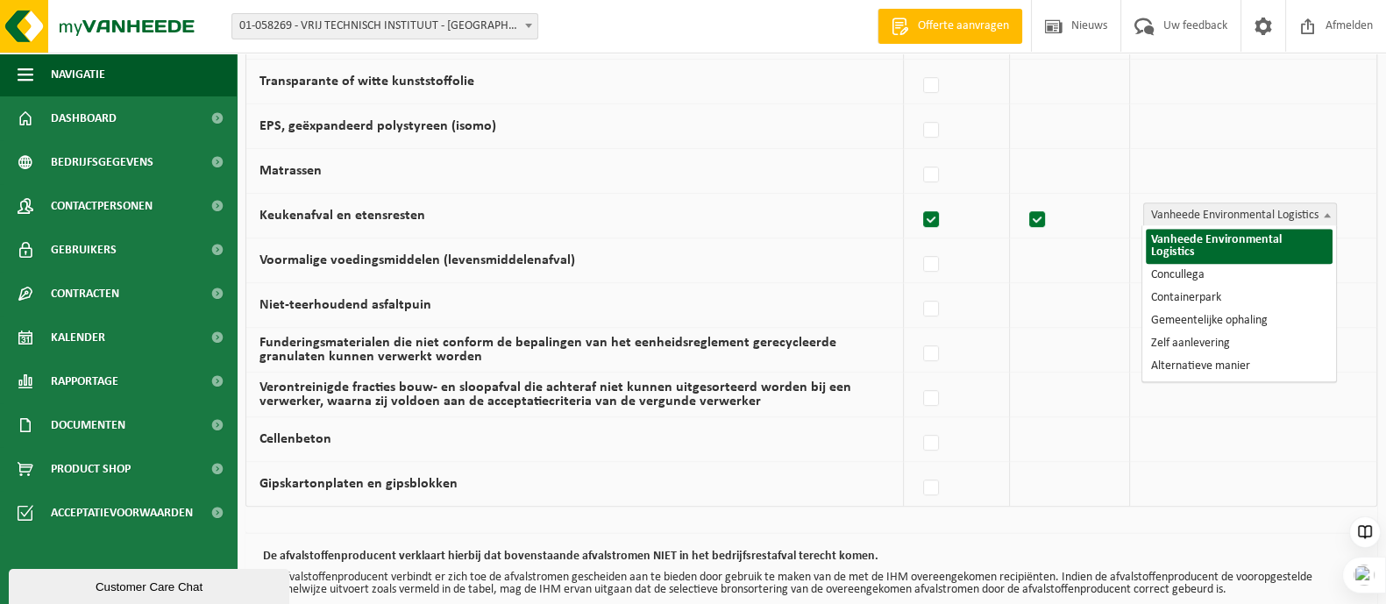
click at [1227, 210] on span "Vanheede Environmental Logistics" at bounding box center [1240, 215] width 192 height 25
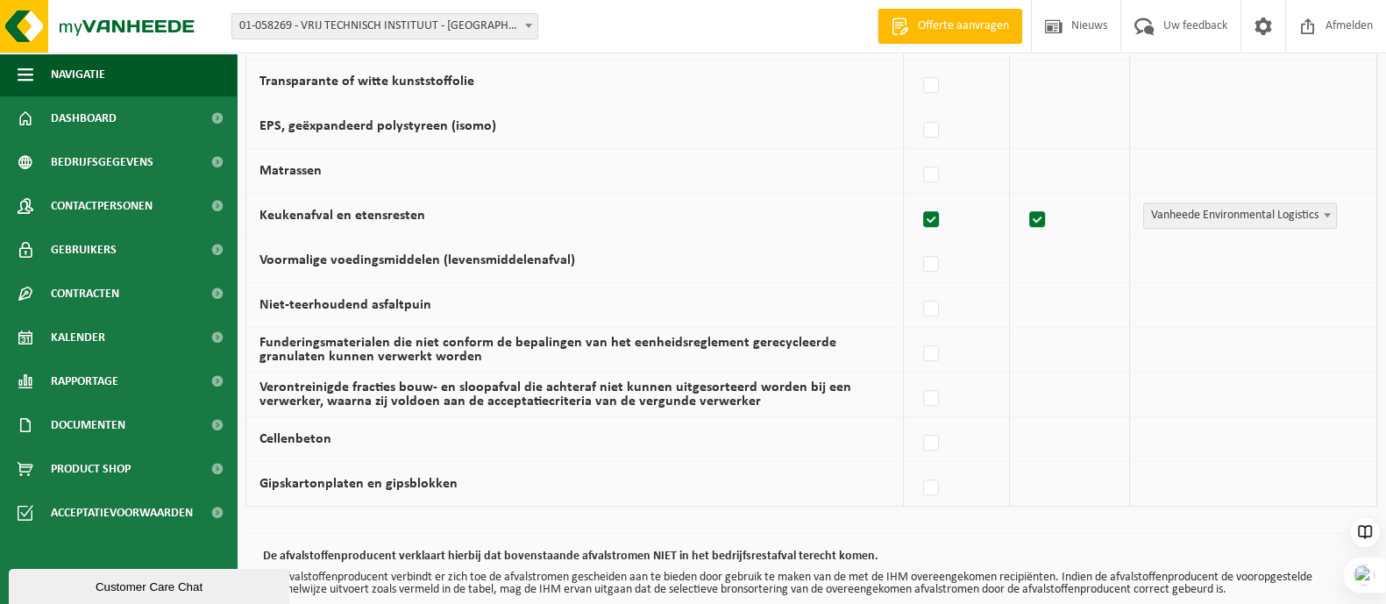
click at [1227, 210] on span "Vanheede Environmental Logistics" at bounding box center [1240, 215] width 192 height 25
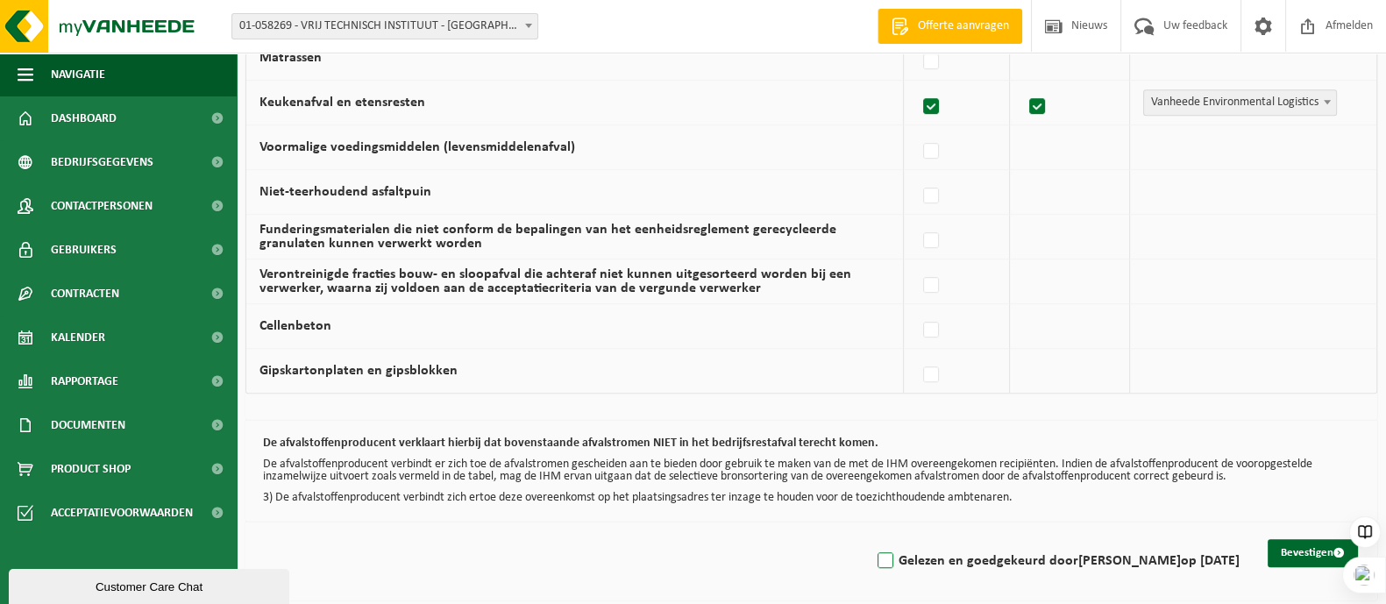
click at [874, 550] on label "Gelezen en goedgekeurd door DIEDERIK VAN DAMME op 07/10/25" at bounding box center [1057, 561] width 366 height 26
click at [871, 539] on input "Gelezen en goedgekeurd door DIEDERIK VAN DAMME op 07/10/25" at bounding box center [871, 538] width 1 height 1
checkbox input "true"
click at [1291, 546] on button "Bevestigen" at bounding box center [1313, 553] width 90 height 28
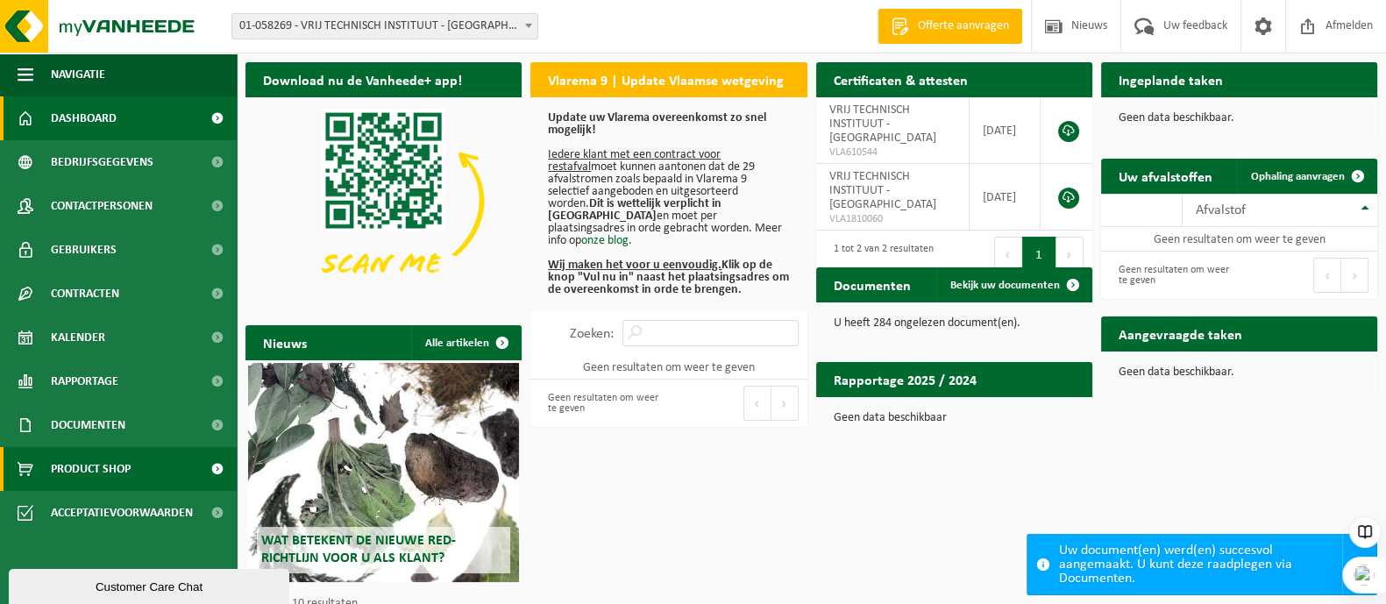
scroll to position [64, 0]
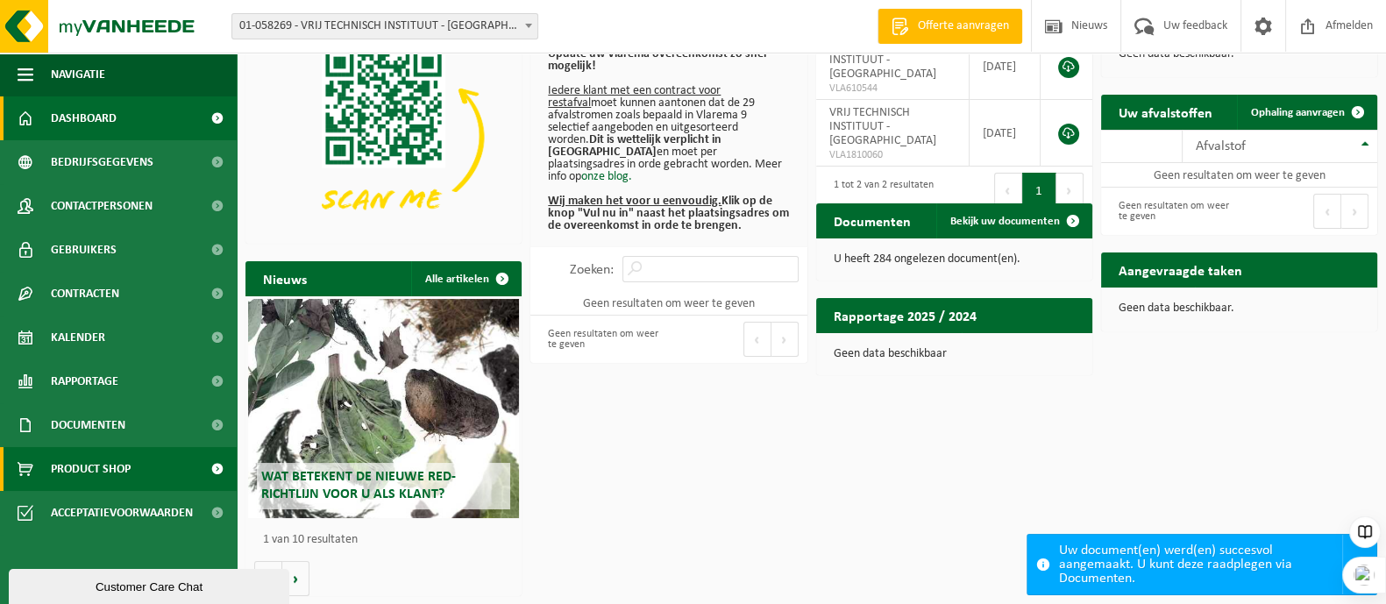
click at [89, 466] on span "Product Shop" at bounding box center [91, 469] width 80 height 44
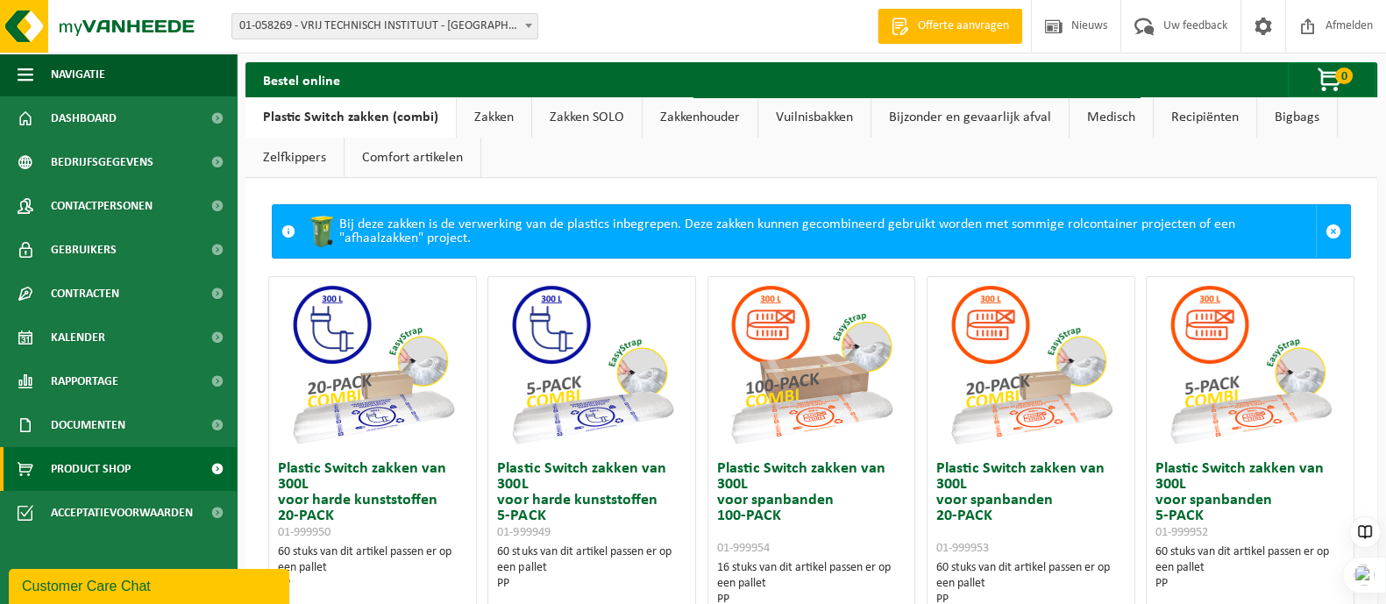
click at [500, 115] on link "Zakken" at bounding box center [494, 117] width 75 height 40
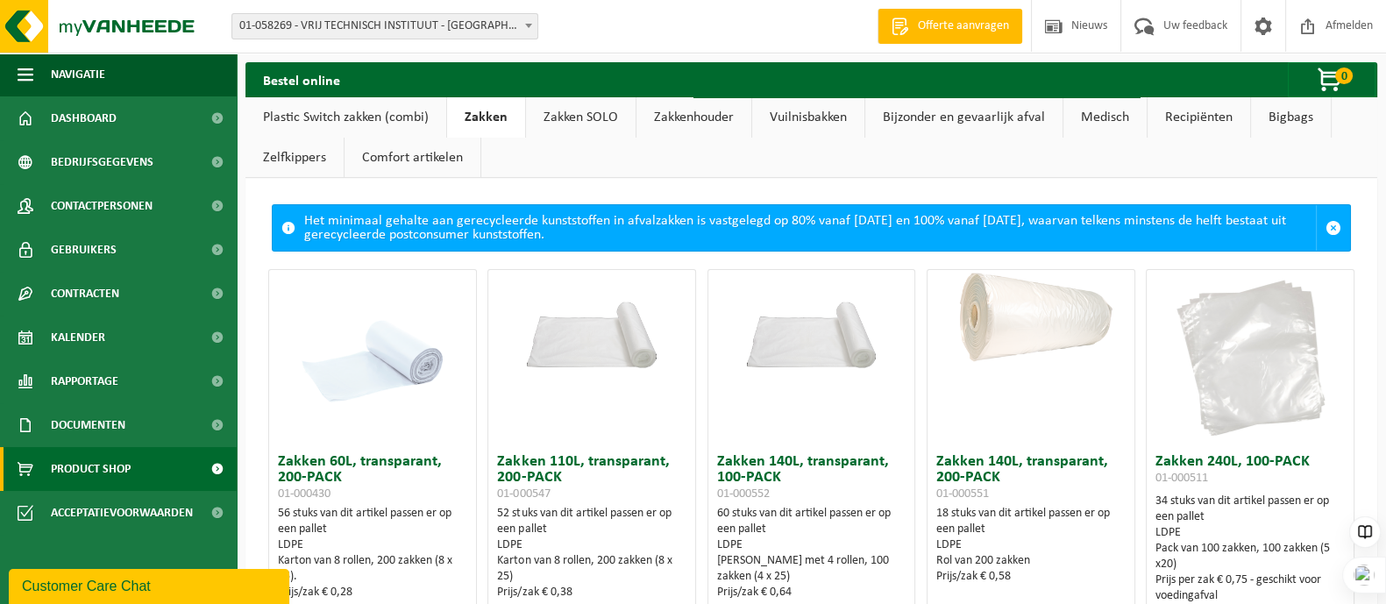
click at [551, 110] on link "Zakken SOLO" at bounding box center [581, 117] width 110 height 40
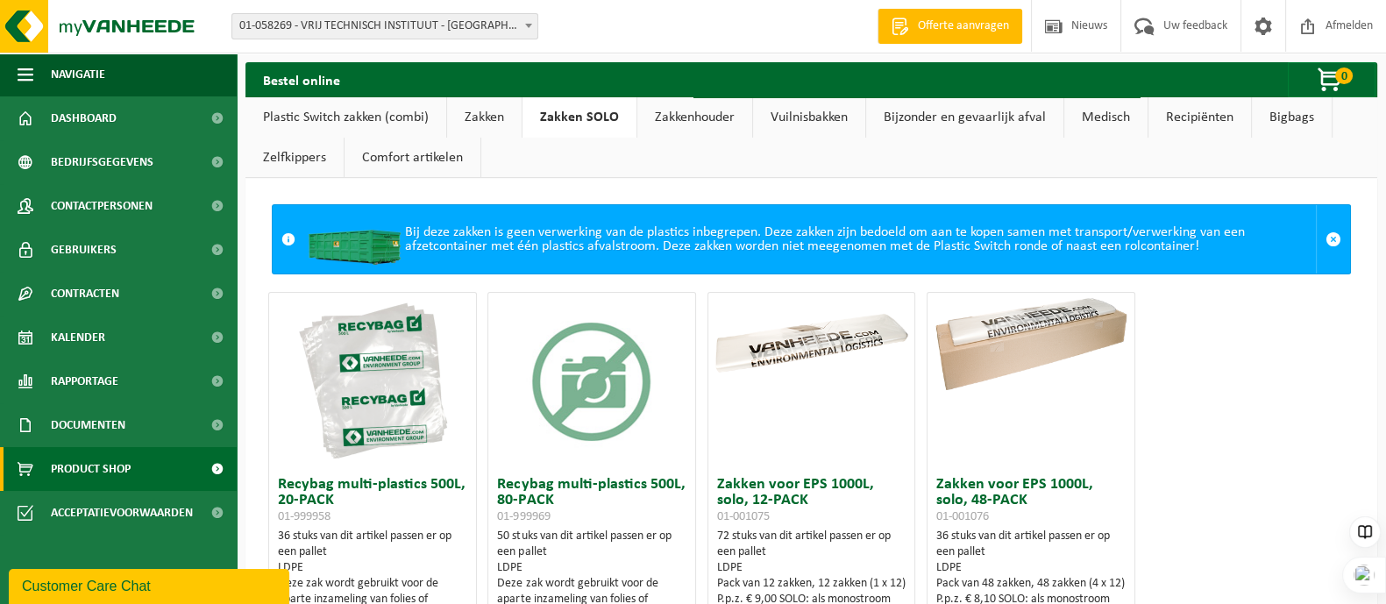
click at [677, 117] on link "Zakkenhouder" at bounding box center [694, 117] width 115 height 40
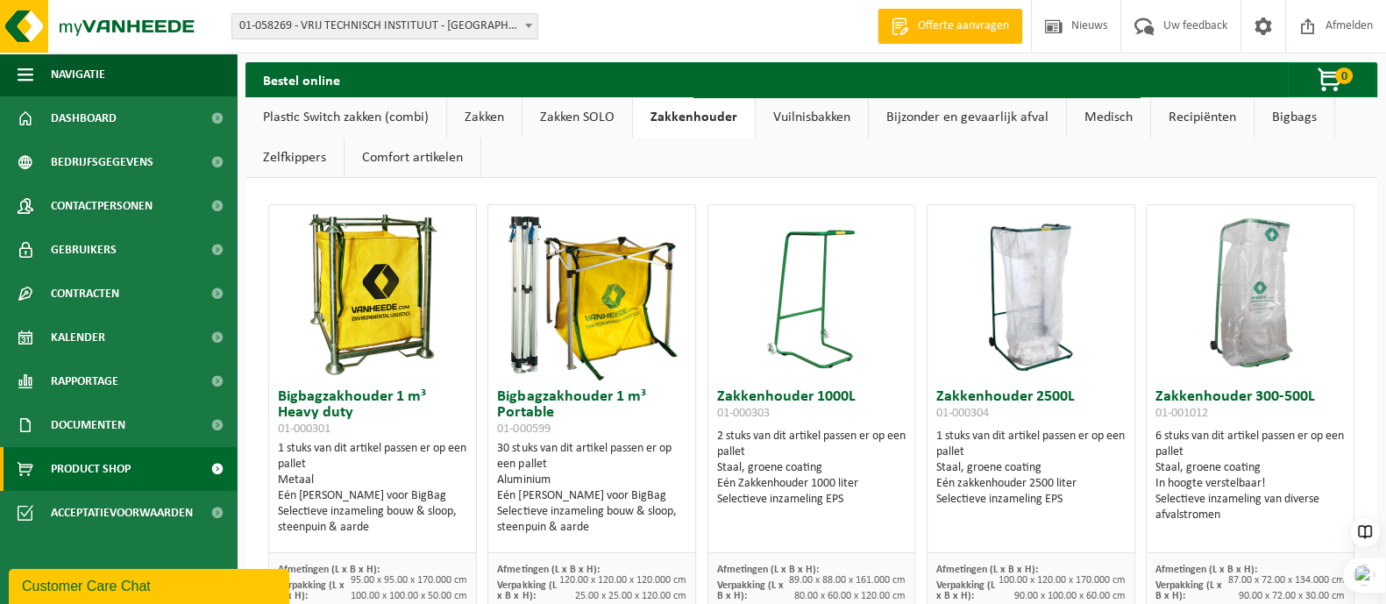
click at [295, 110] on link "Plastic Switch zakken (combi)" at bounding box center [345, 117] width 201 height 40
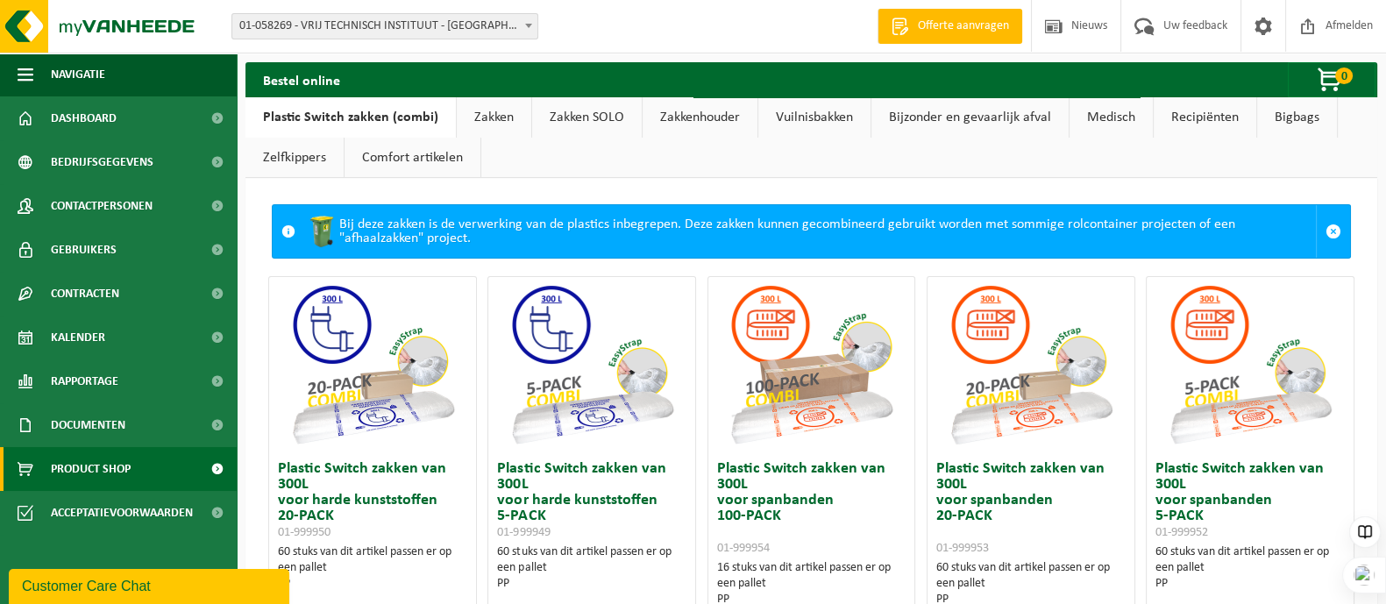
click at [487, 115] on link "Zakken" at bounding box center [494, 117] width 75 height 40
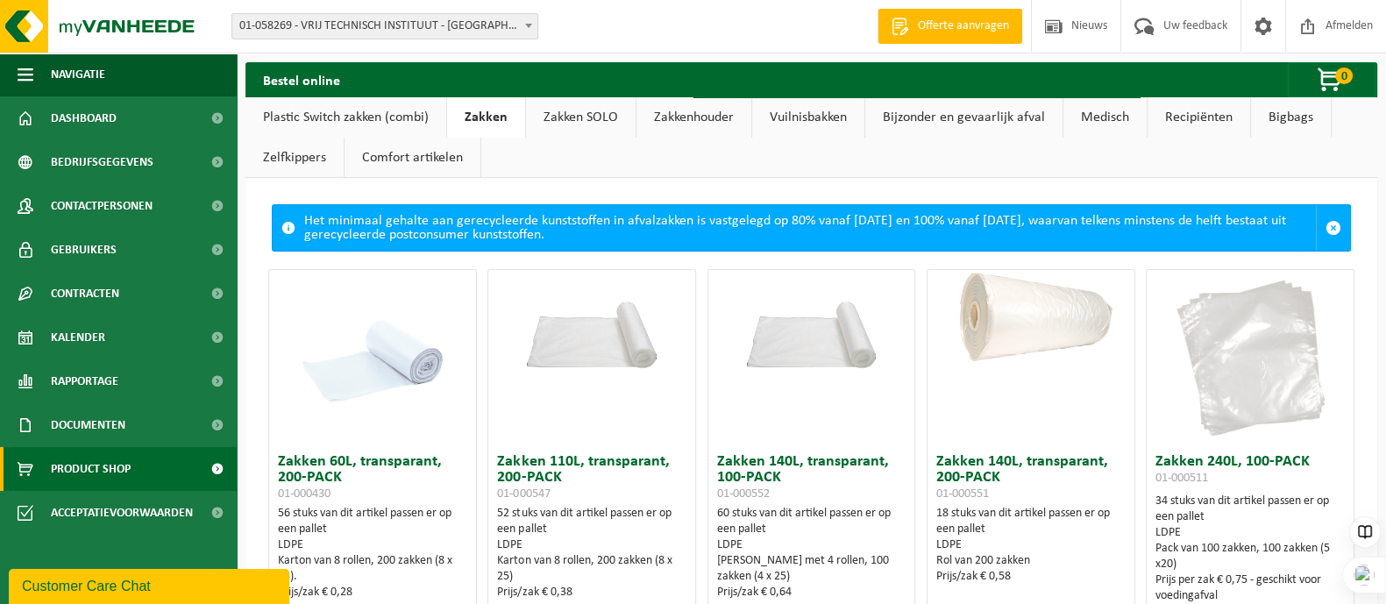
click at [1092, 108] on link "Medisch" at bounding box center [1105, 117] width 83 height 40
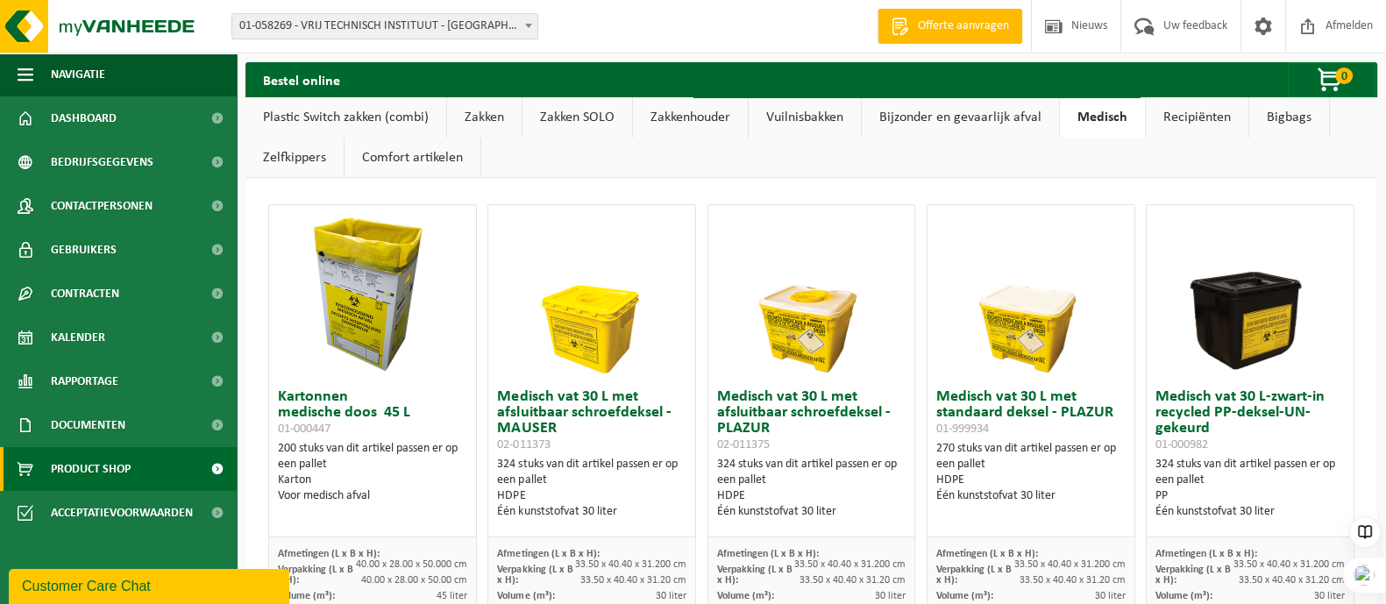
click at [1006, 110] on link "Bijzonder en gevaarlijk afval" at bounding box center [960, 117] width 197 height 40
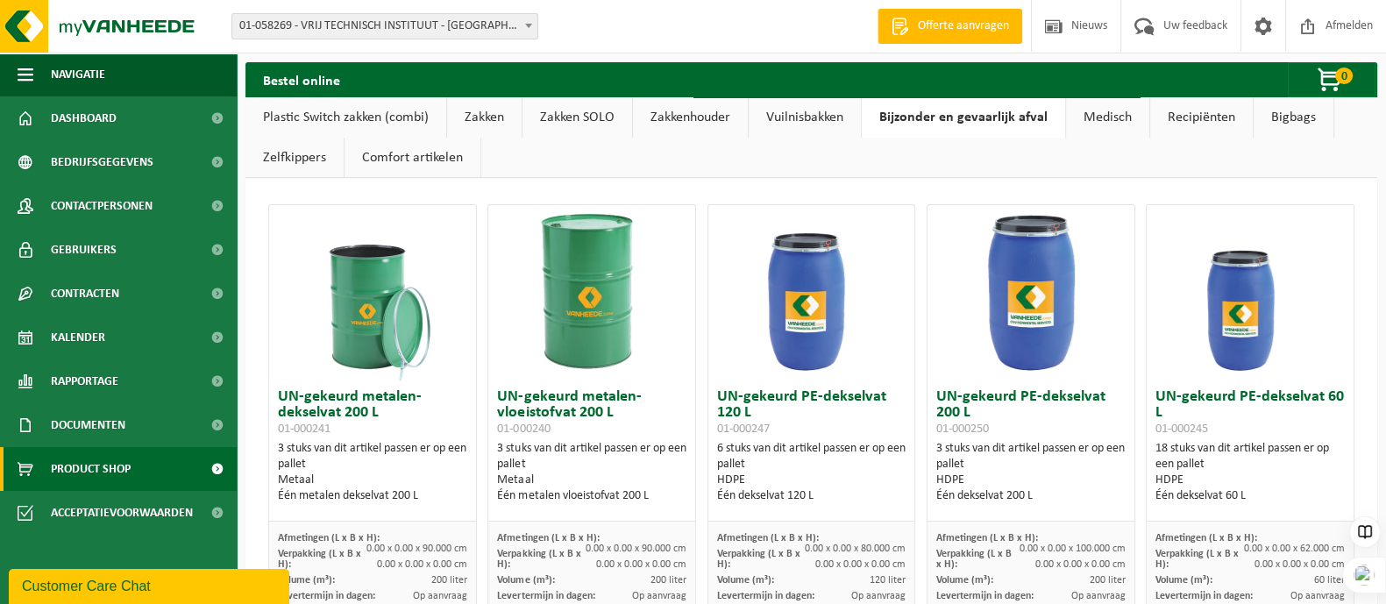
click at [814, 113] on link "Vuilnisbakken" at bounding box center [805, 117] width 112 height 40
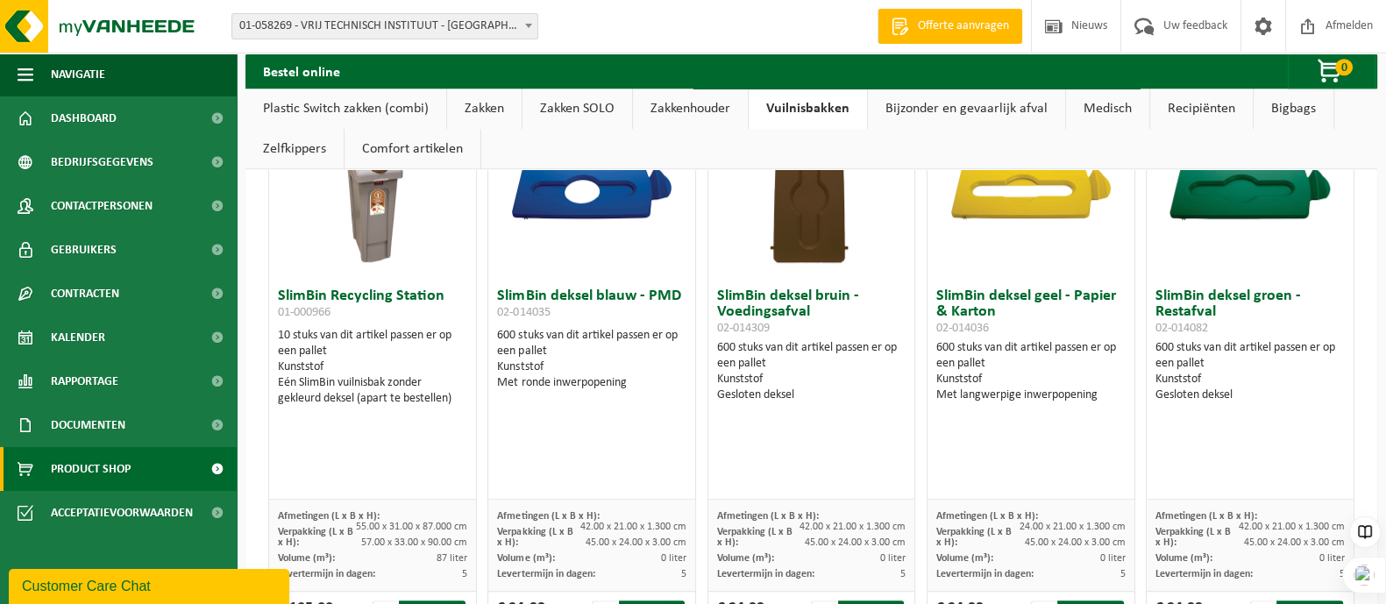
scroll to position [2082, 0]
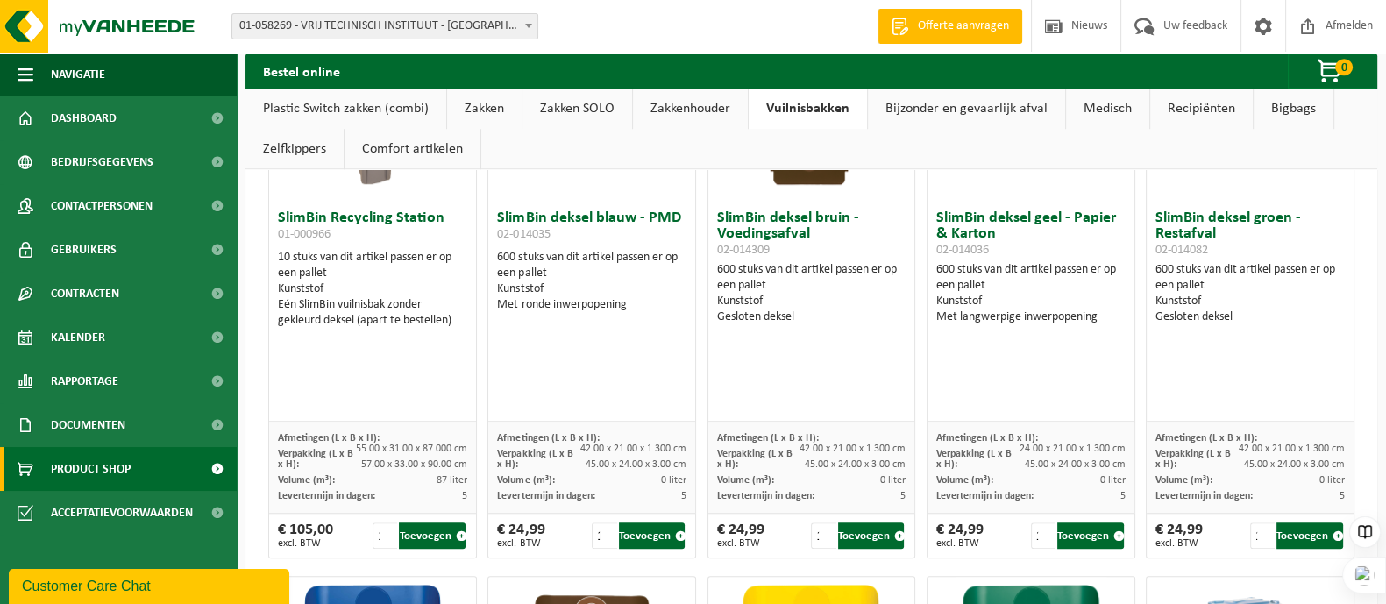
click at [703, 111] on link "Zakkenhouder" at bounding box center [690, 109] width 115 height 40
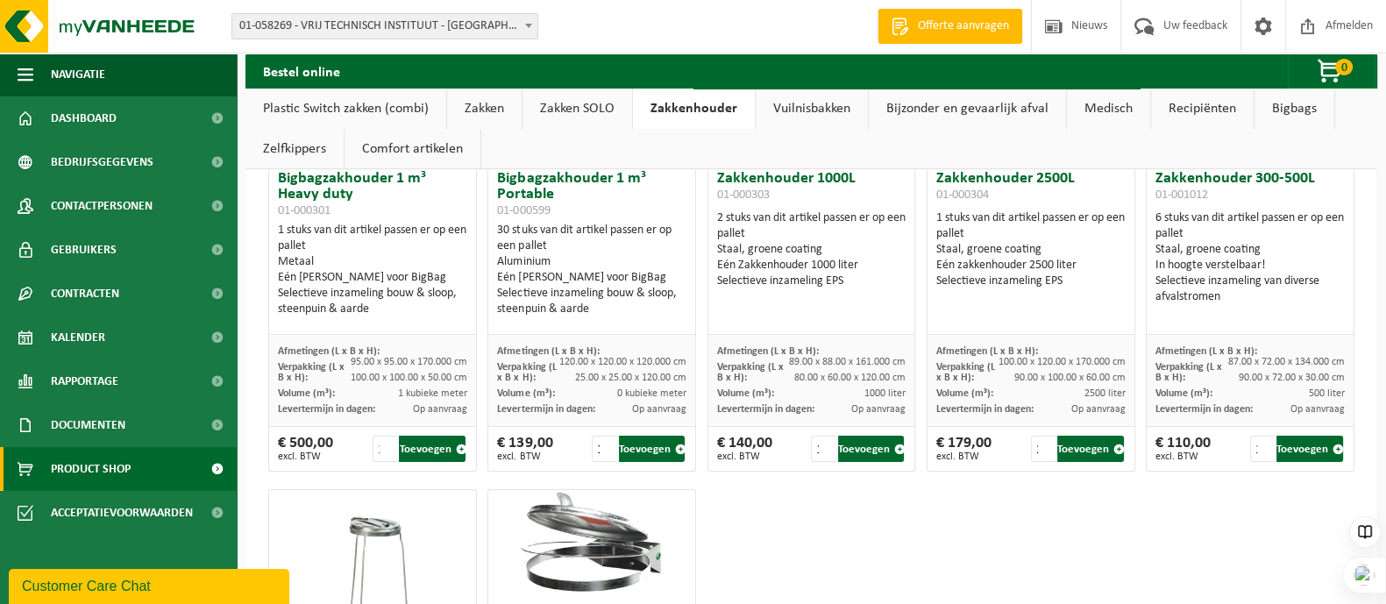
scroll to position [0, 0]
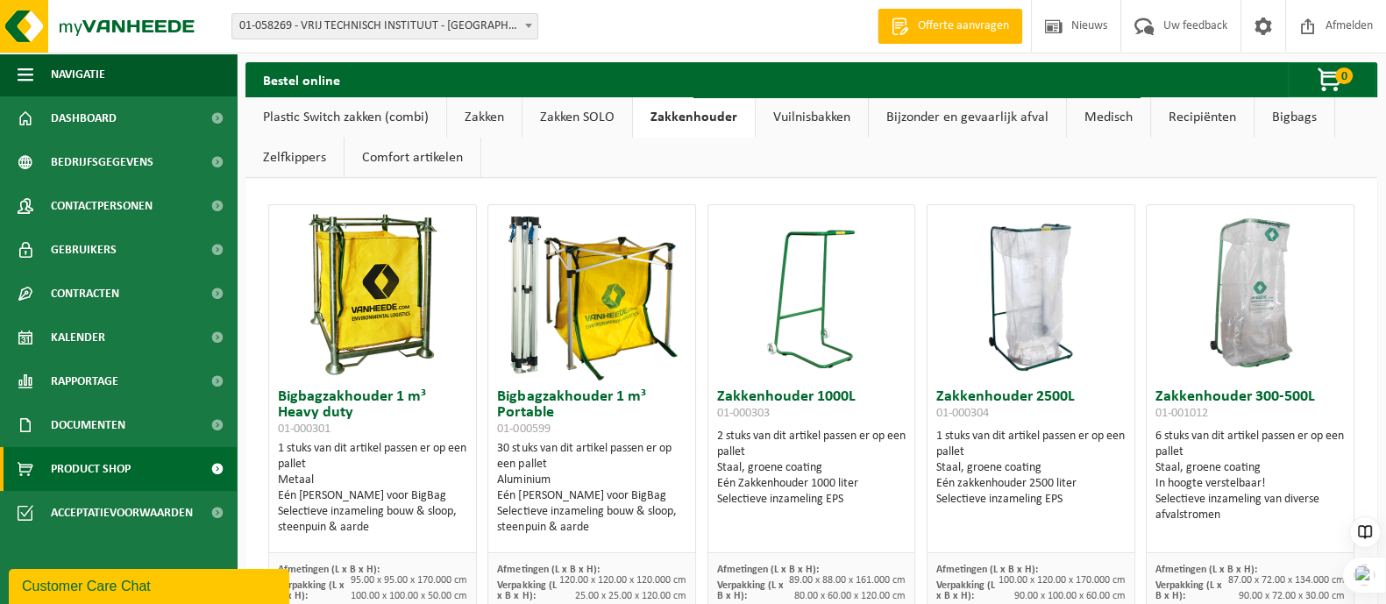
click at [577, 117] on link "Zakken SOLO" at bounding box center [578, 117] width 110 height 40
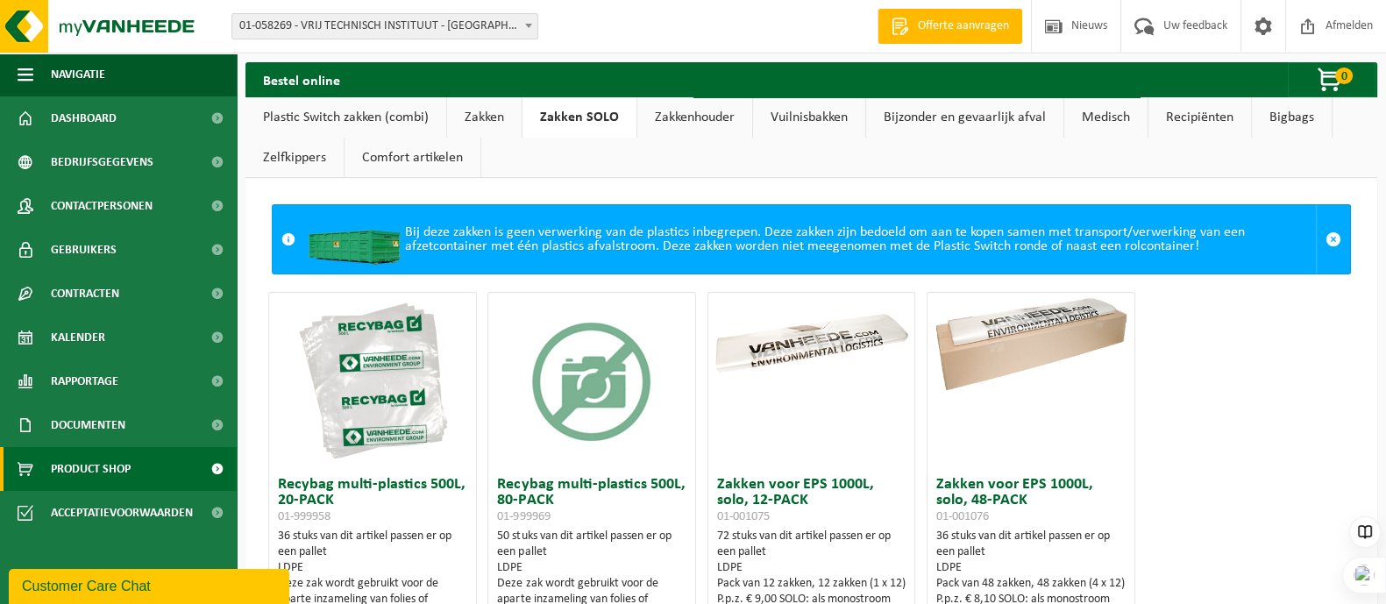
click at [466, 115] on link "Zakken" at bounding box center [484, 117] width 75 height 40
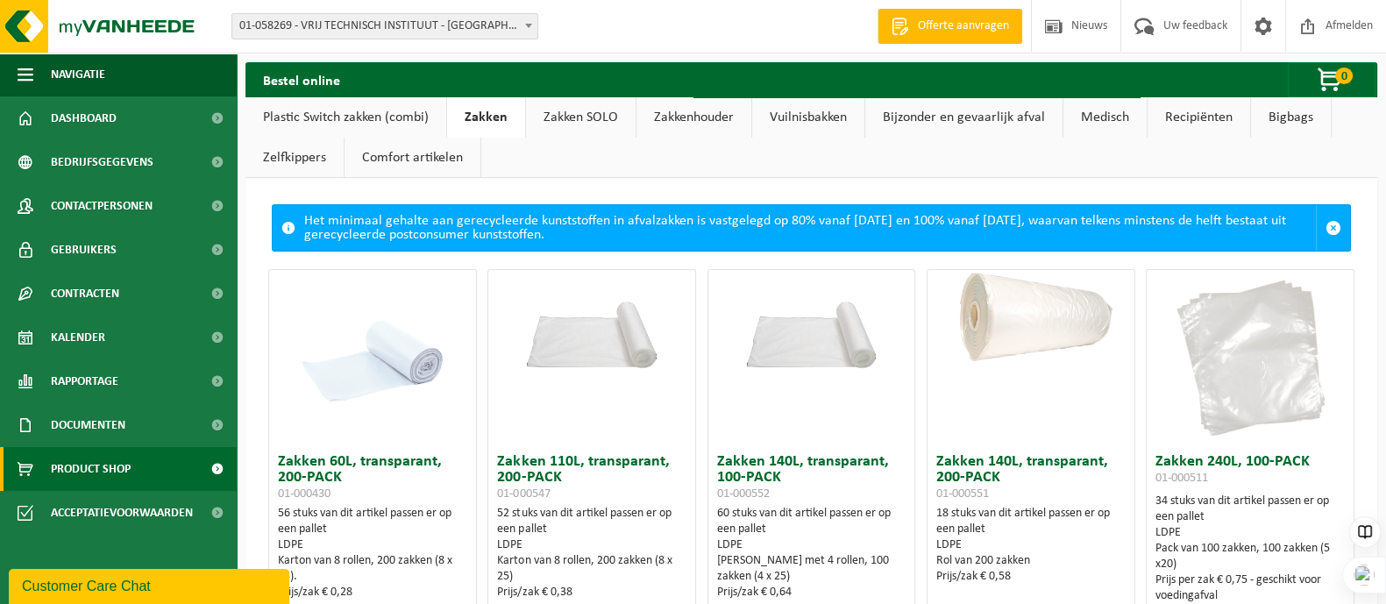
click at [305, 114] on link "Plastic Switch zakken (combi)" at bounding box center [345, 117] width 201 height 40
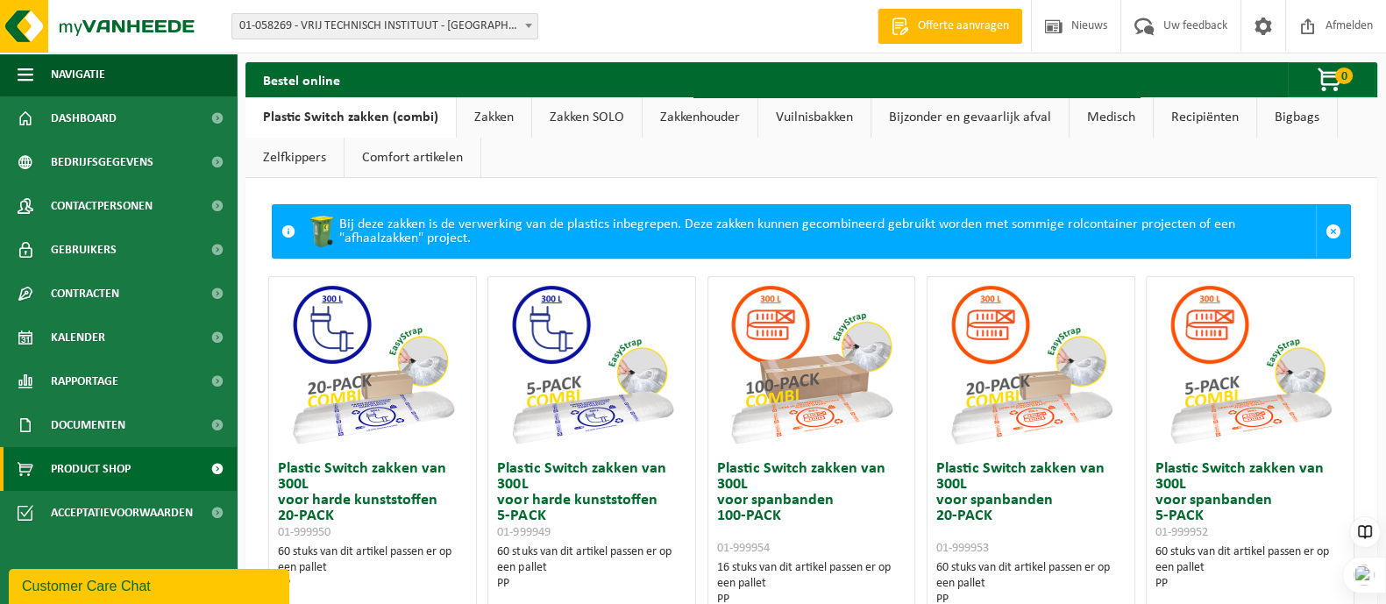
click at [1111, 117] on link "Medisch" at bounding box center [1111, 117] width 83 height 40
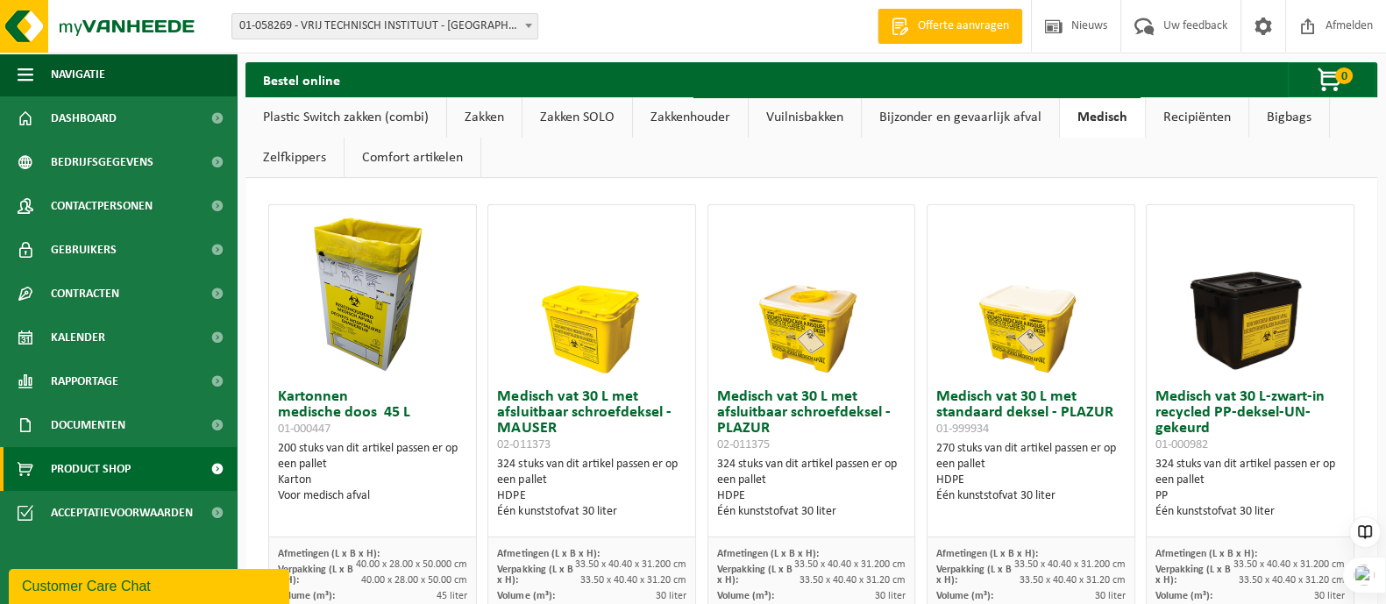
click at [1161, 110] on link "Recipiënten" at bounding box center [1197, 117] width 103 height 40
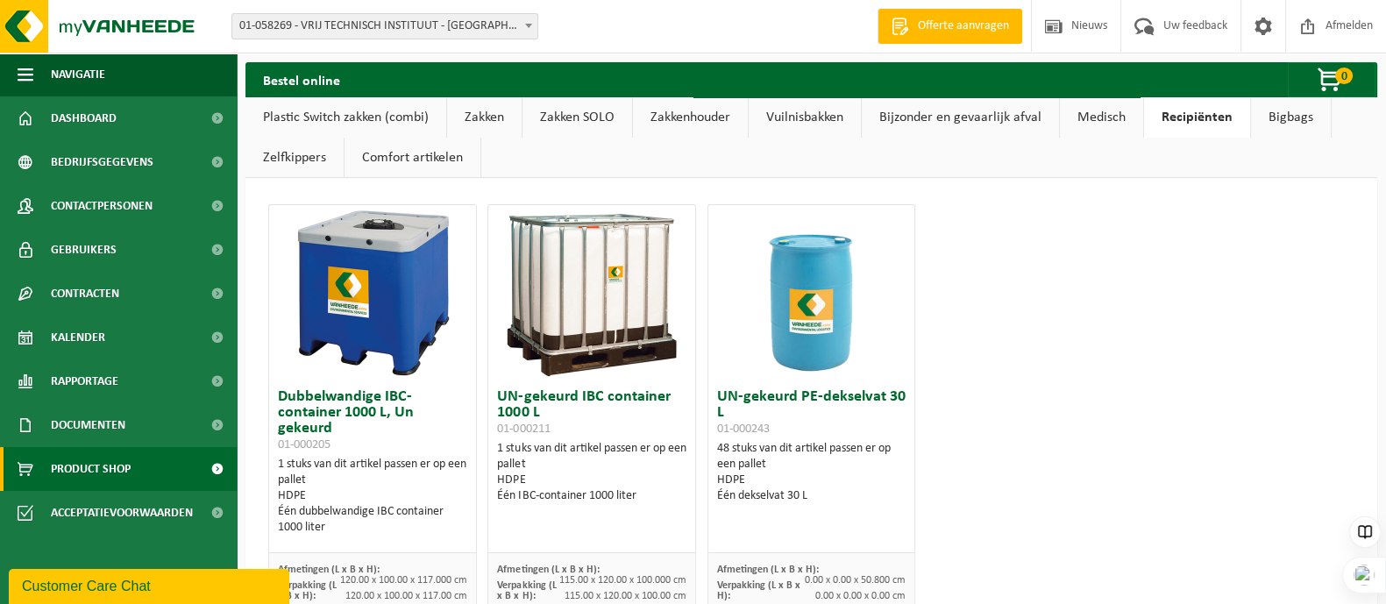
click at [1289, 117] on link "Bigbags" at bounding box center [1291, 117] width 80 height 40
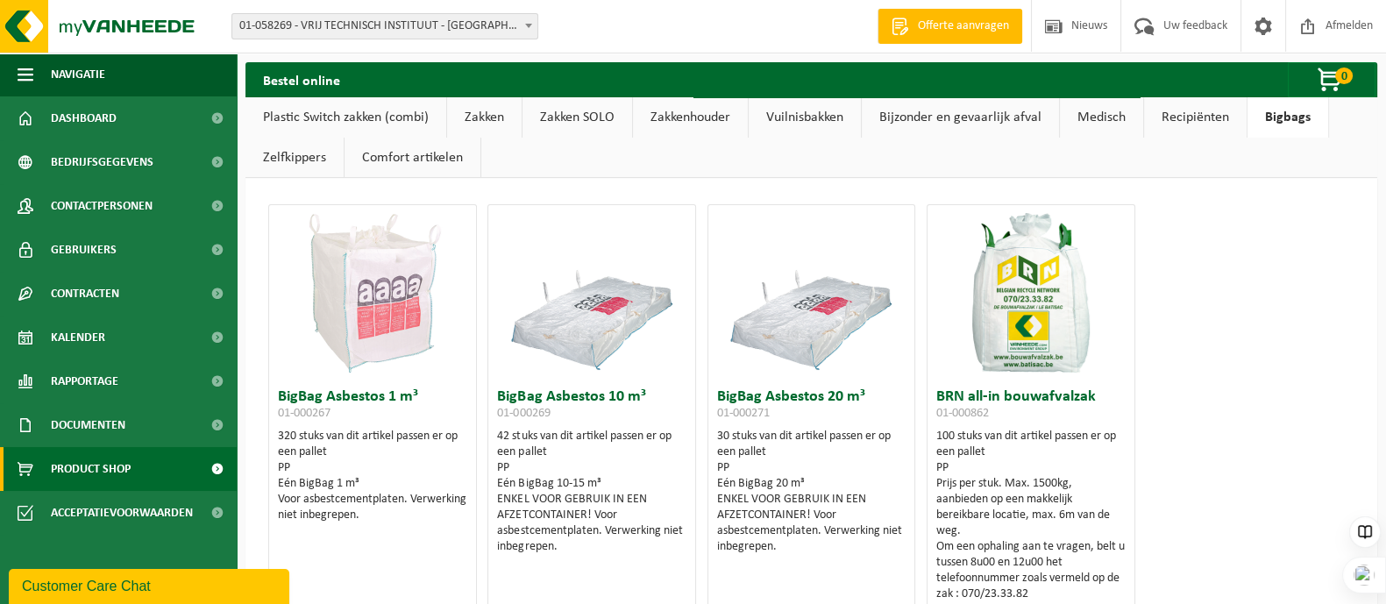
click at [800, 114] on link "Vuilnisbakken" at bounding box center [805, 117] width 112 height 40
